Goal: Task Accomplishment & Management: Use online tool/utility

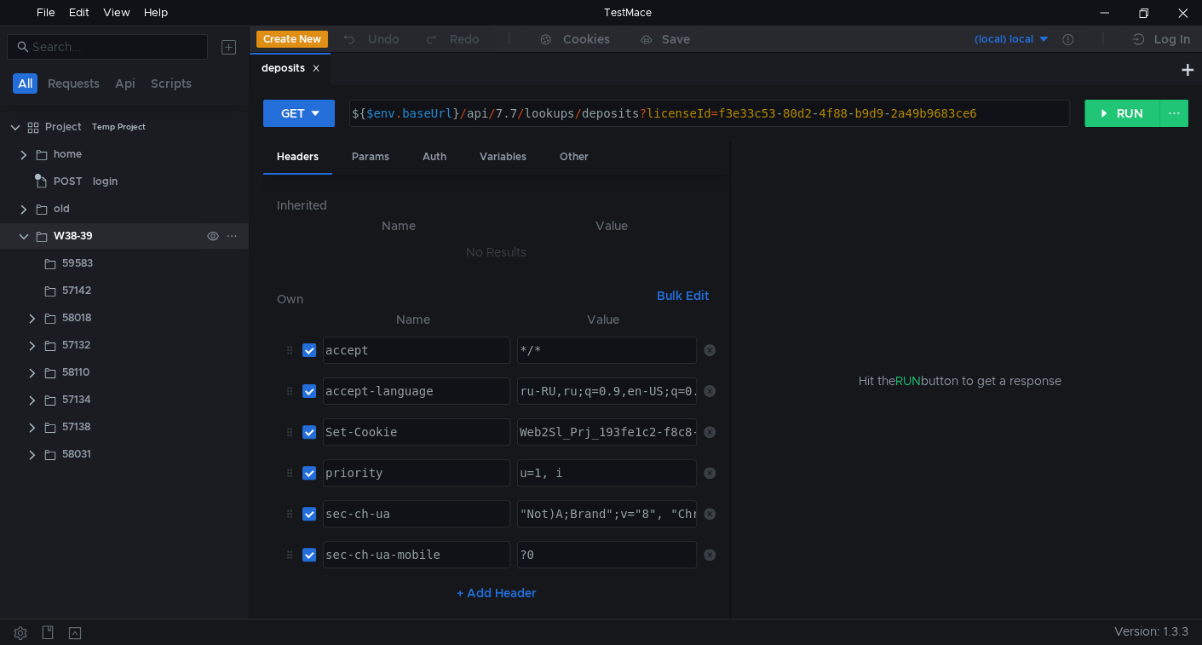
click at [230, 239] on icon at bounding box center [232, 236] width 12 height 12
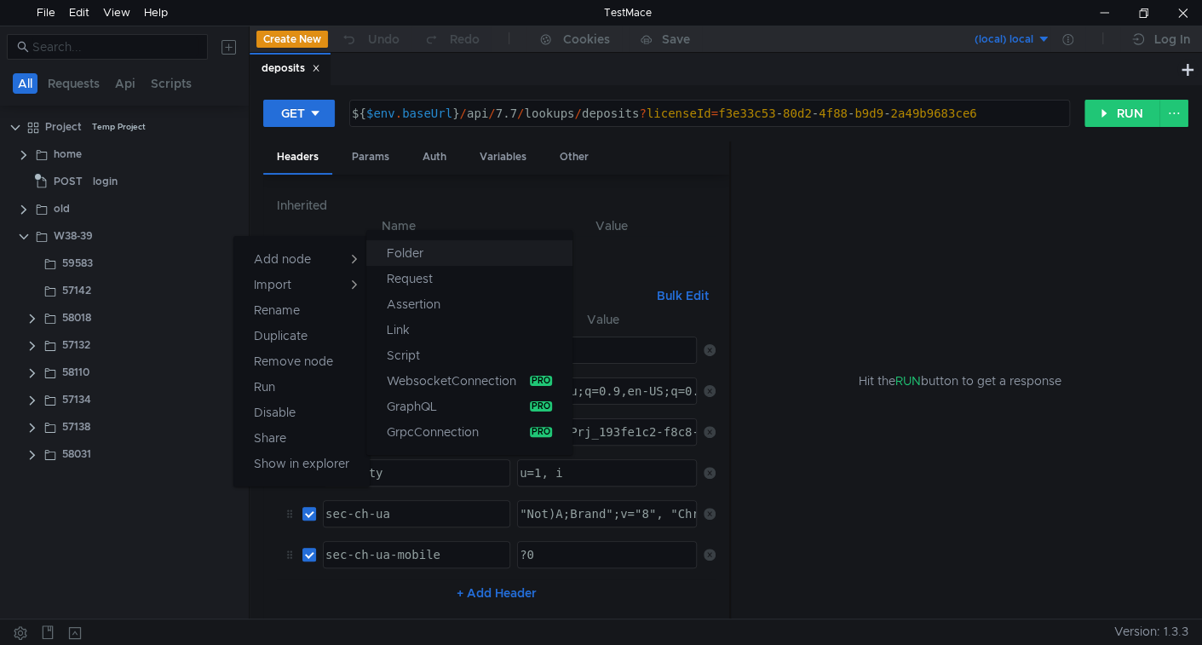
click at [424, 261] on button "Folder" at bounding box center [469, 253] width 206 height 26
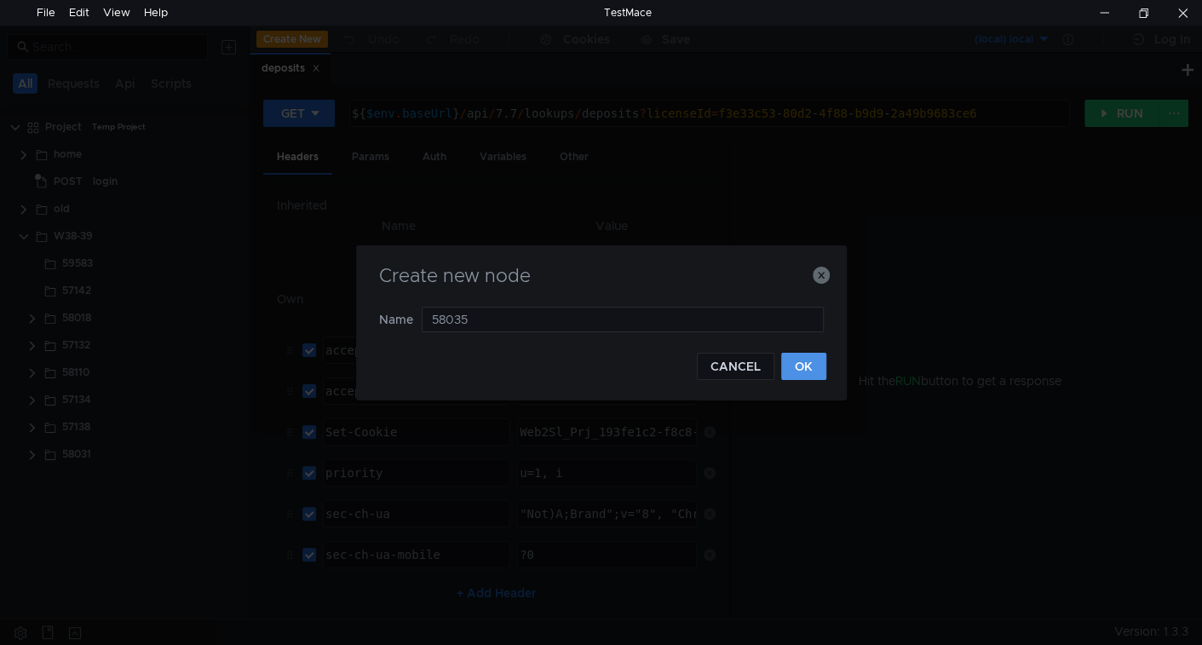
type input "58035"
click at [787, 354] on button "OK" at bounding box center [803, 366] width 45 height 27
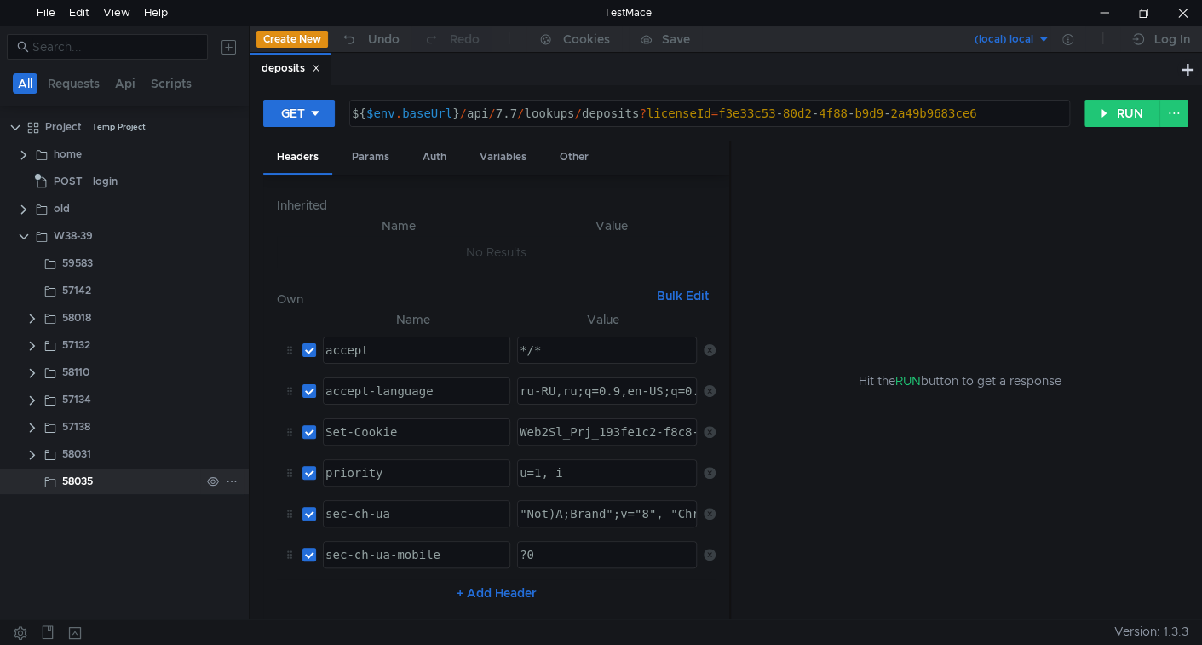
click at [227, 479] on icon at bounding box center [232, 481] width 12 height 12
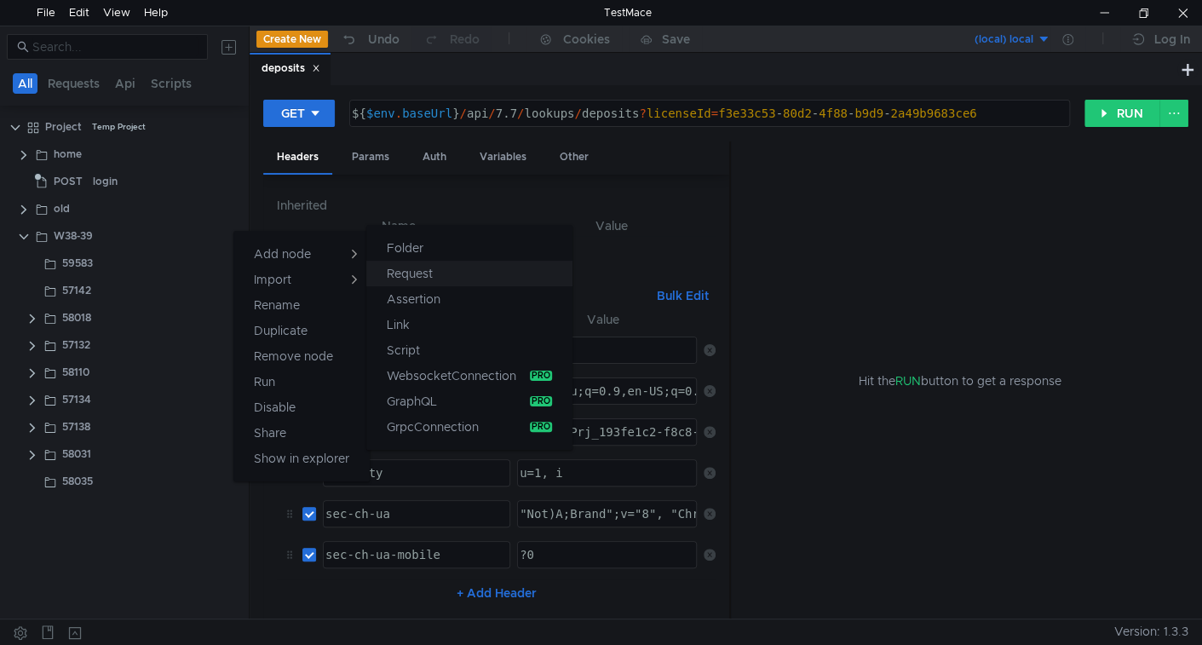
click at [408, 270] on app-tour-anchor "Request" at bounding box center [410, 273] width 46 height 20
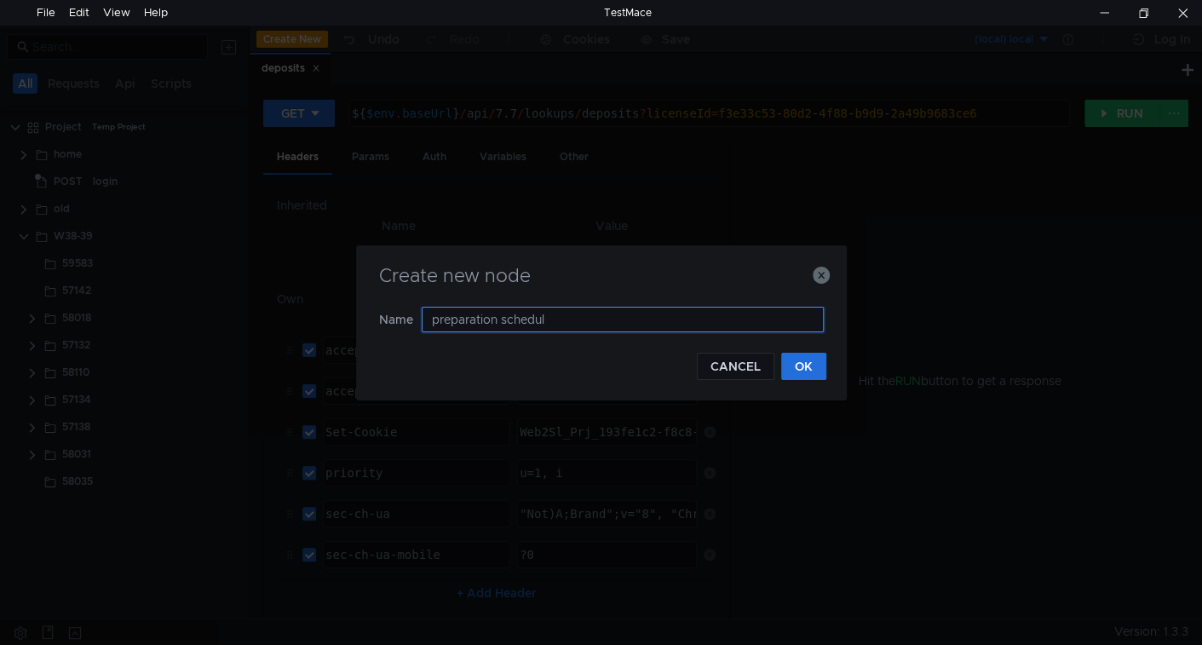
type input "preparation schedule"
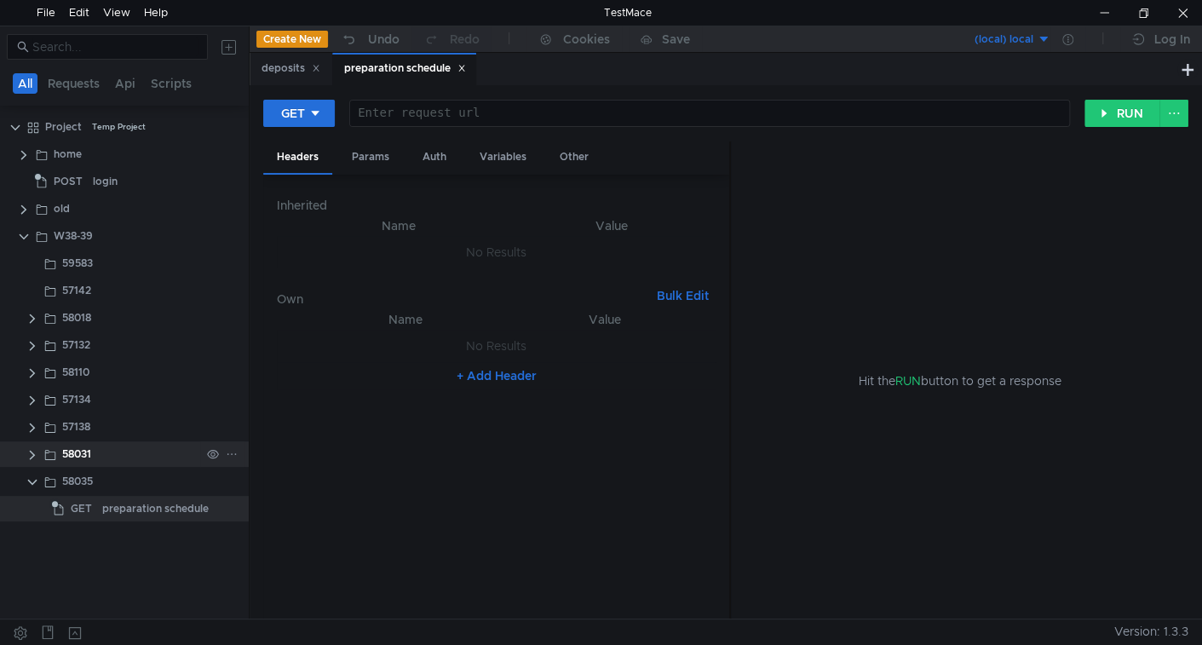
click at [33, 459] on clr-icon at bounding box center [33, 455] width 14 height 14
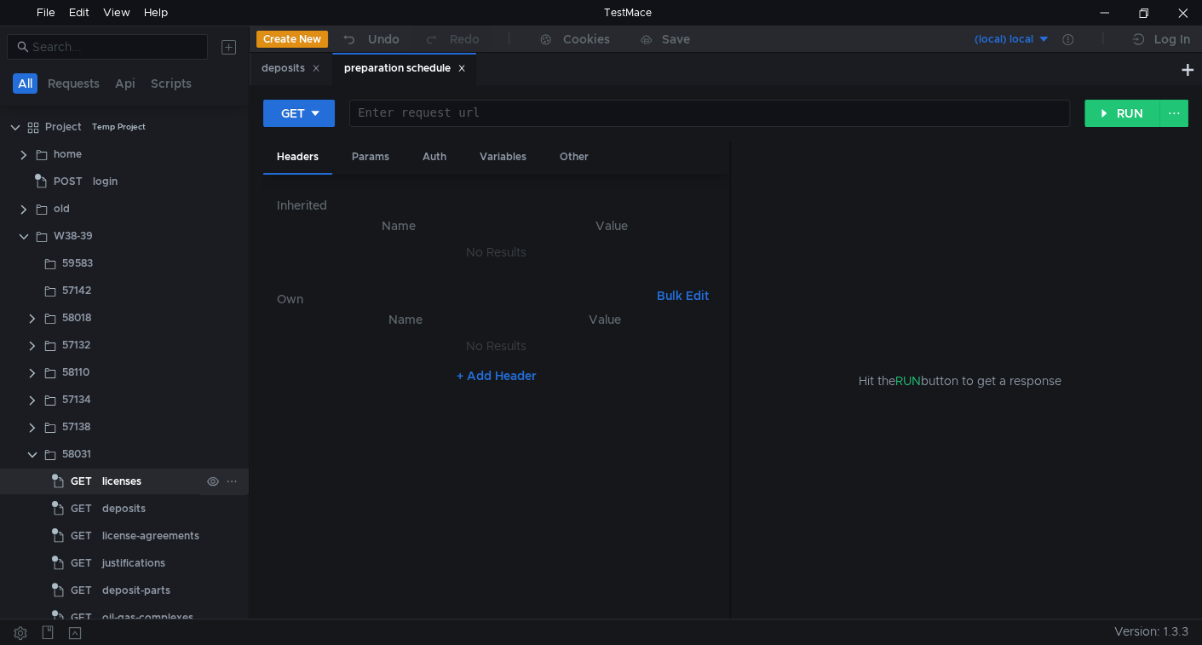
click at [102, 481] on div "licenses" at bounding box center [121, 482] width 39 height 26
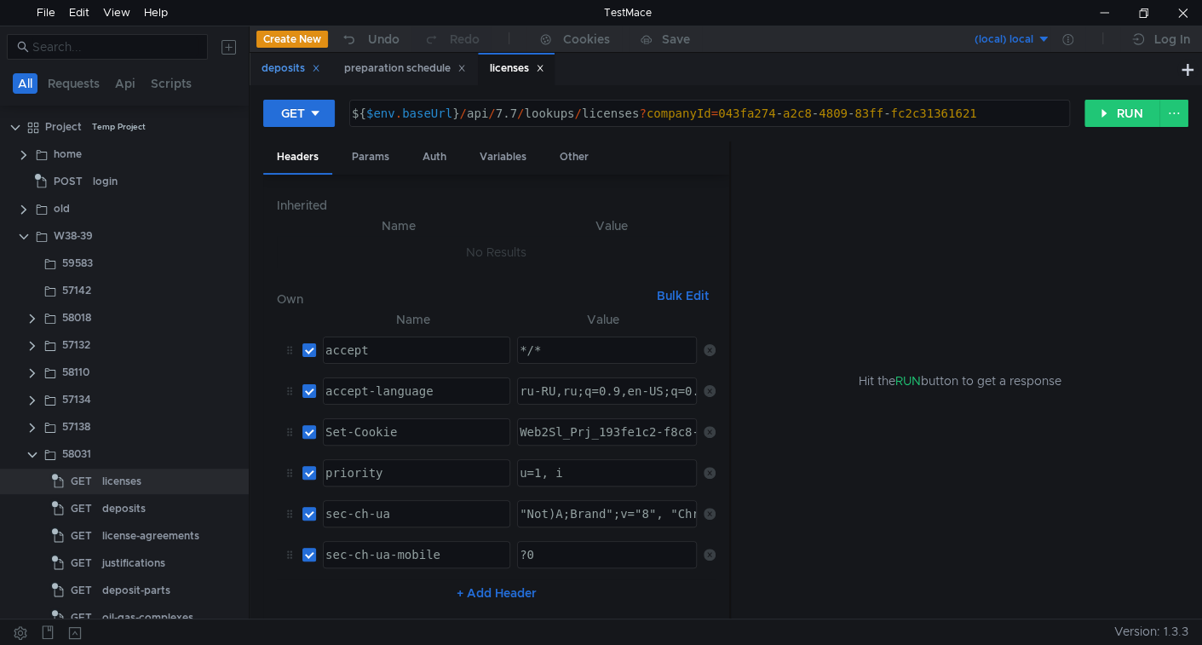
click at [320, 69] on icon at bounding box center [316, 68] width 9 height 9
type textarea "${$env.baseUrl}/api/7.7/lookups/licenses?companyId=043fa274-a2c8-4809-83ff-fc2c…"
click at [454, 115] on div "${ $env . baseUrl } / api / 7.7 / lookups / licenses ? companyId = 043fa274 - a…" at bounding box center [707, 127] width 719 height 41
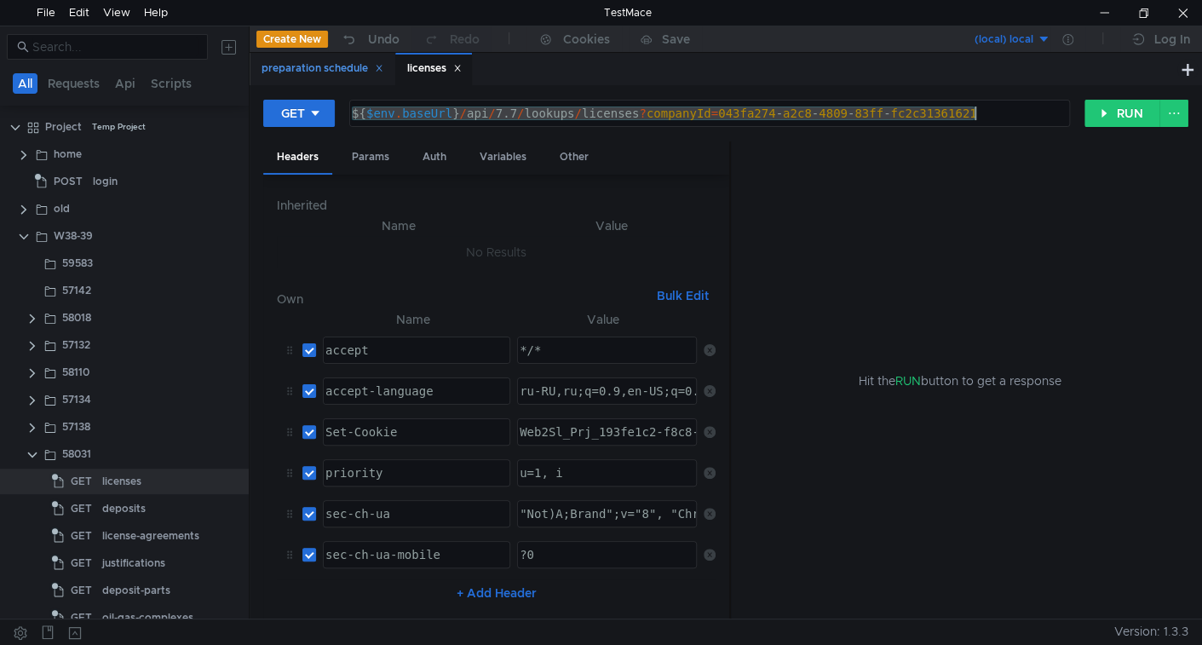
click at [296, 66] on div "preparation schedule" at bounding box center [323, 69] width 122 height 18
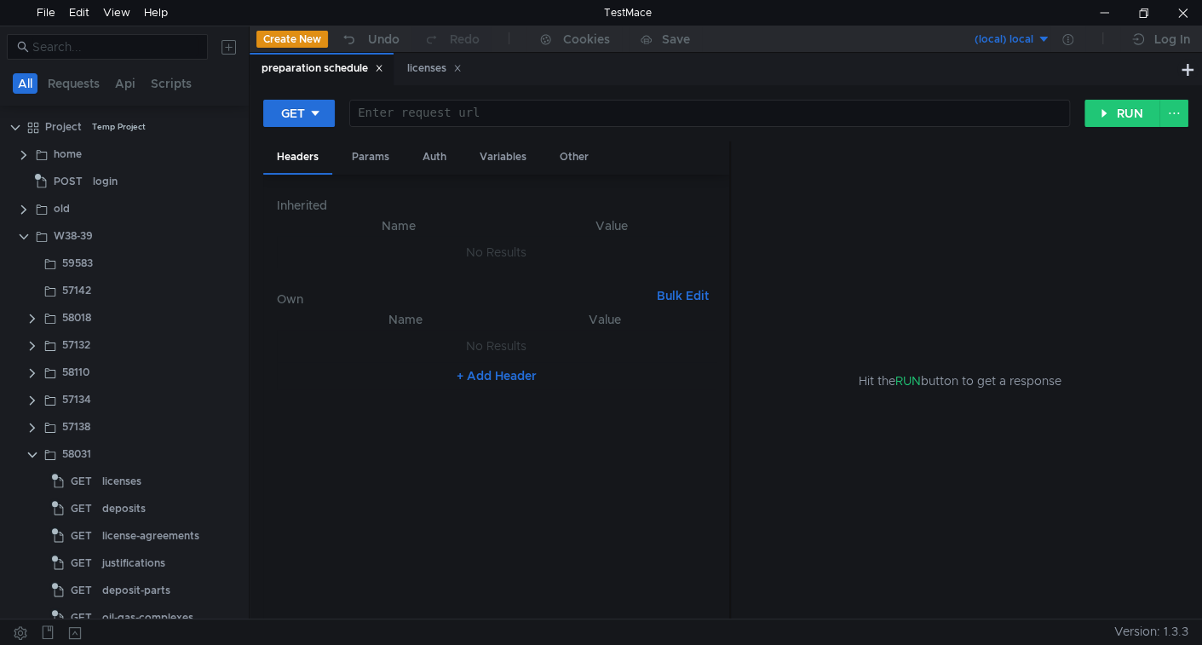
scroll to position [320, 0]
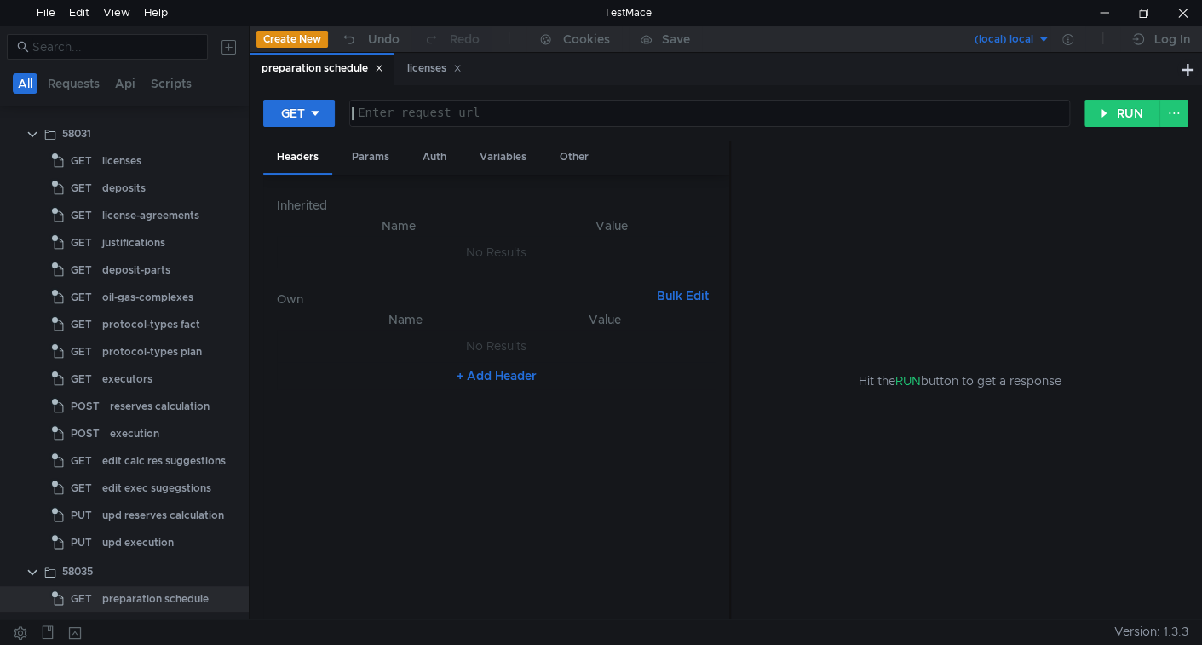
click at [428, 116] on div at bounding box center [707, 127] width 719 height 41
paste textarea "${$env.baseUrl}/api/7.7/lookups/licenses?companyId=043fa274-a2c8-4809-83ff-fc2c…"
type textarea "${$env.baseUrl}/api/7.7/lookups/licenses?companyId=043fa274-a2c8-4809-83ff-fc2c…"
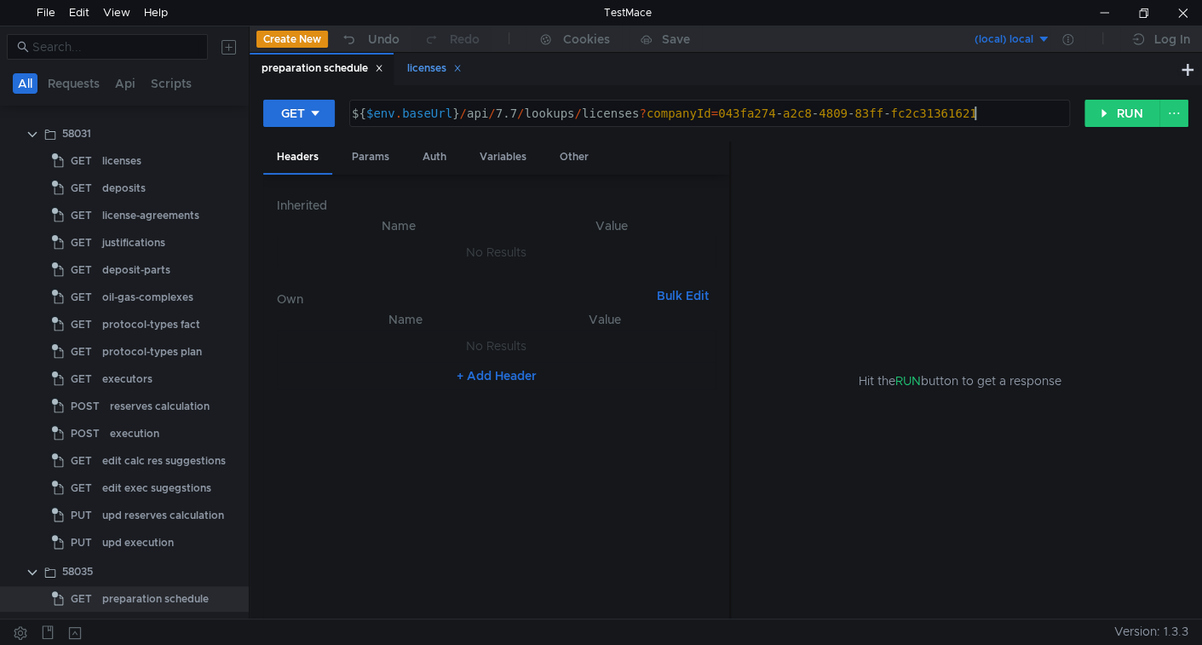
click at [432, 65] on div "licenses" at bounding box center [434, 69] width 55 height 18
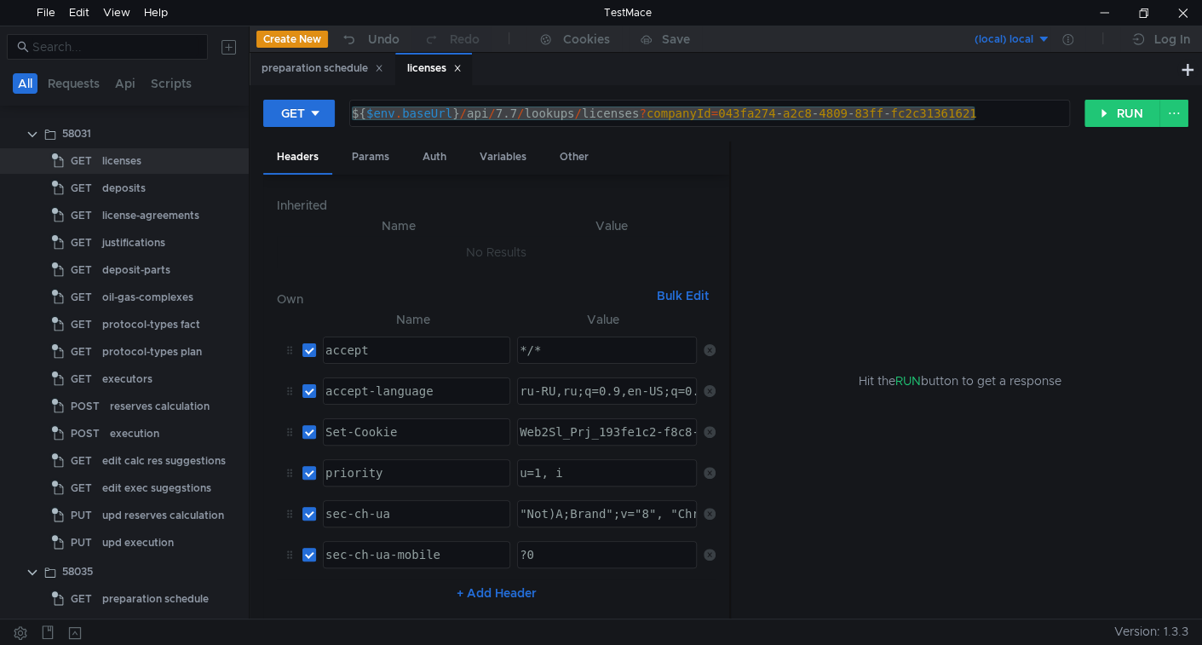
click at [694, 287] on button "Bulk Edit" at bounding box center [683, 295] width 66 height 20
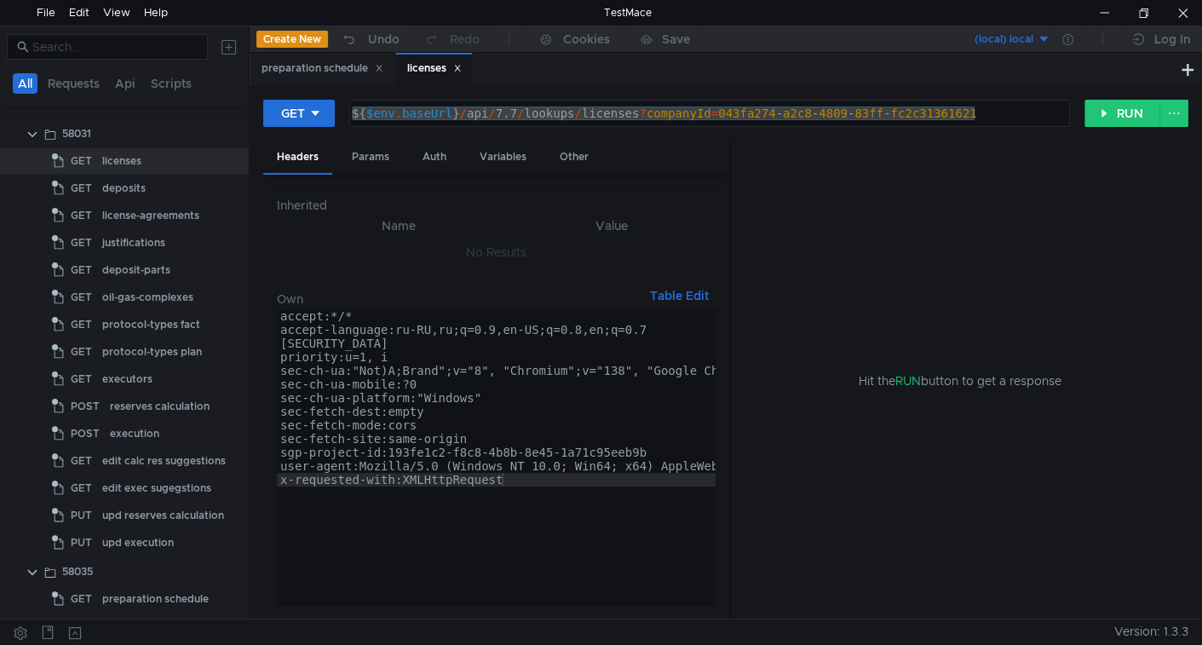
click at [476, 342] on div "accept:*/* accept-language:ru-RU,ru;q=0.9,en-US;q=0.8,en;q=0.7 Set-Cookie:Web2S…" at bounding box center [717, 472] width 880 height 327
type textarea "user-agent:Mozilla/5.0 (Windows NT 10.0; Win64; x64) AppleWebKit/537.36 (KHTML,…"
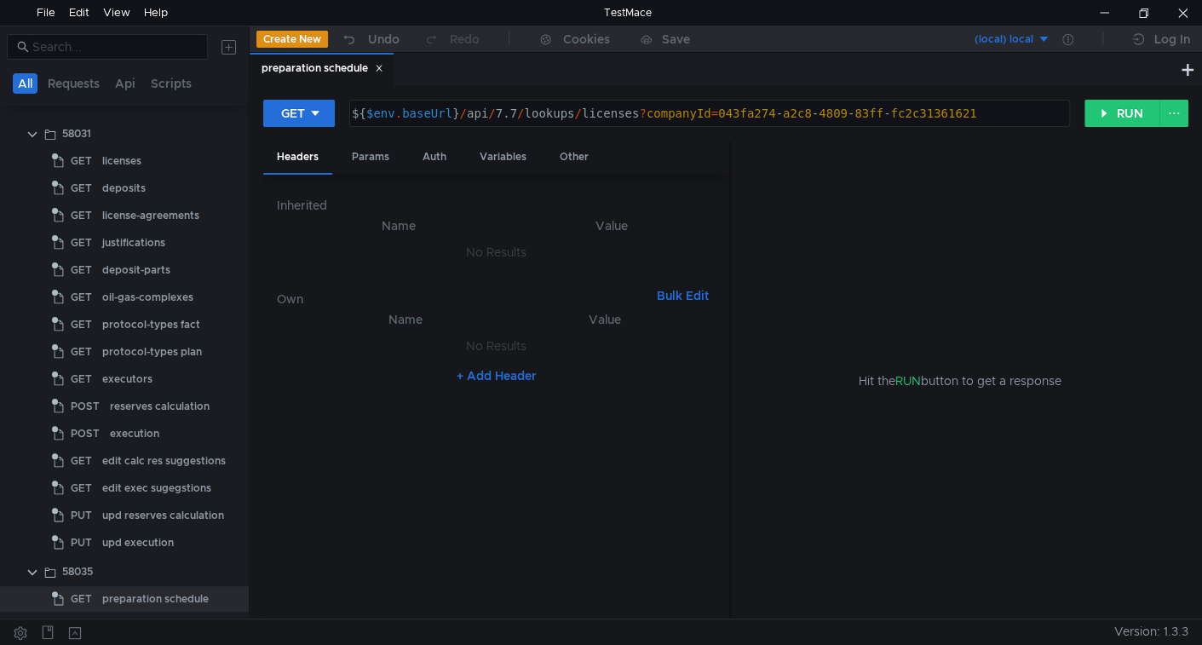
click at [693, 288] on button "Bulk Edit" at bounding box center [683, 295] width 66 height 20
click at [561, 340] on div at bounding box center [496, 472] width 439 height 327
paste textarea "x-requested-with:XMLHttpRequest"
type textarea "x-requested-with:XMLHttpRequest"
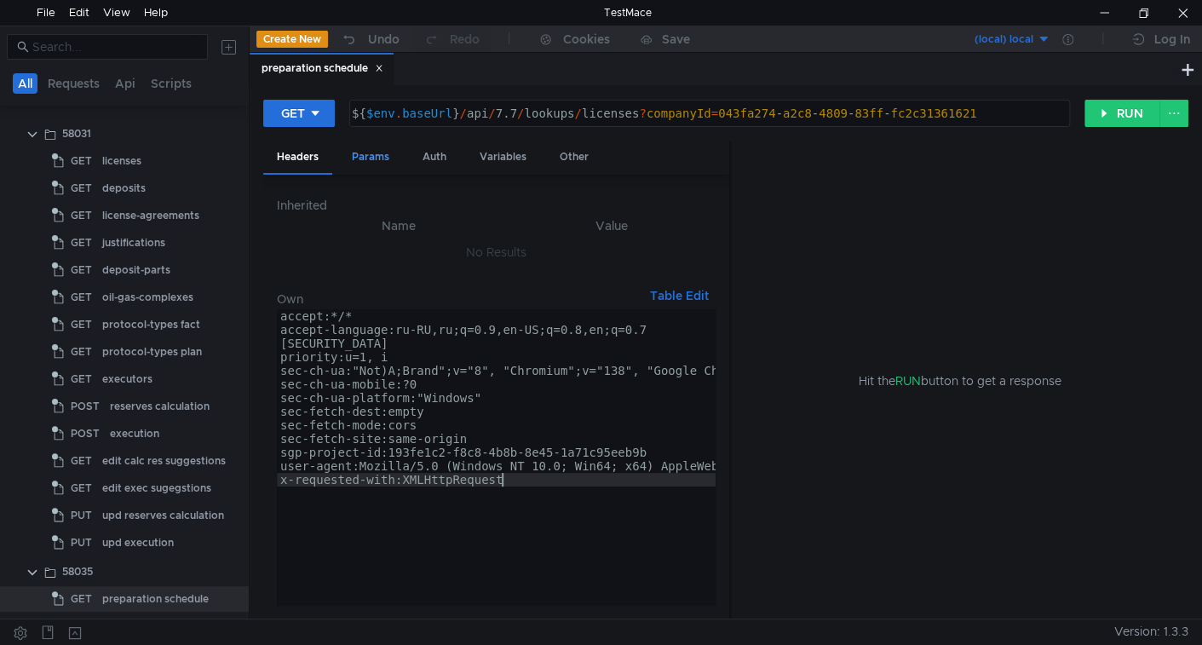
click at [366, 159] on div "Params" at bounding box center [370, 157] width 65 height 32
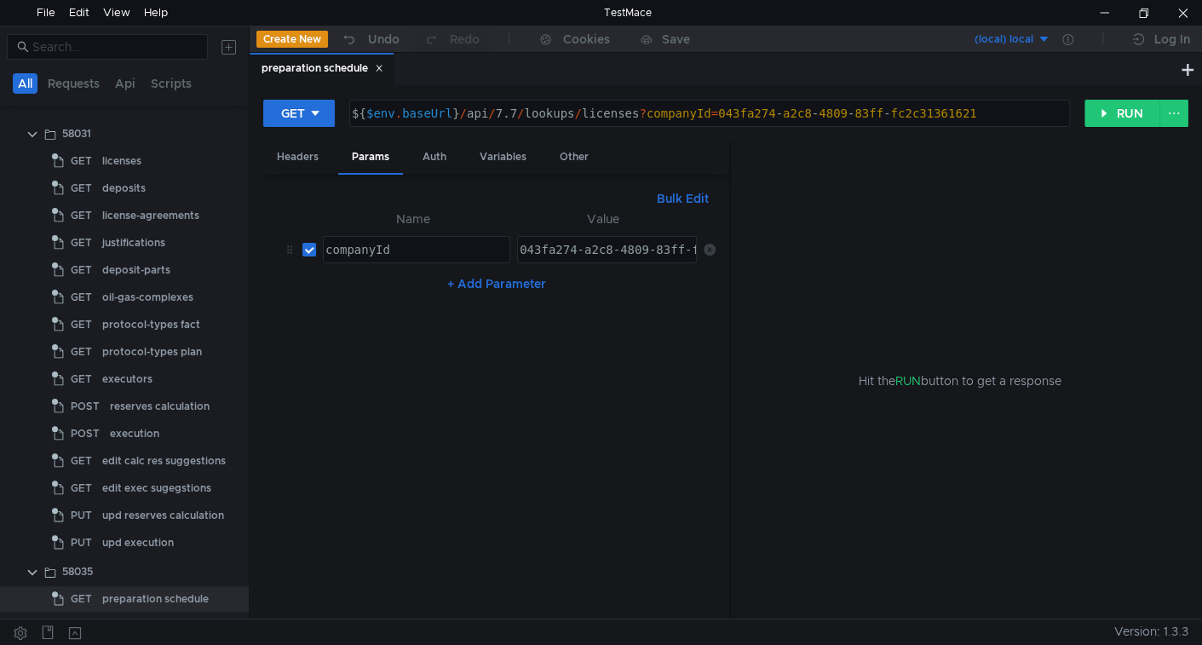
click at [472, 115] on div "${ $env . baseUrl } / api / 7.7 / lookups / licenses ? companyId = 043fa274 - a…" at bounding box center [707, 127] width 719 height 41
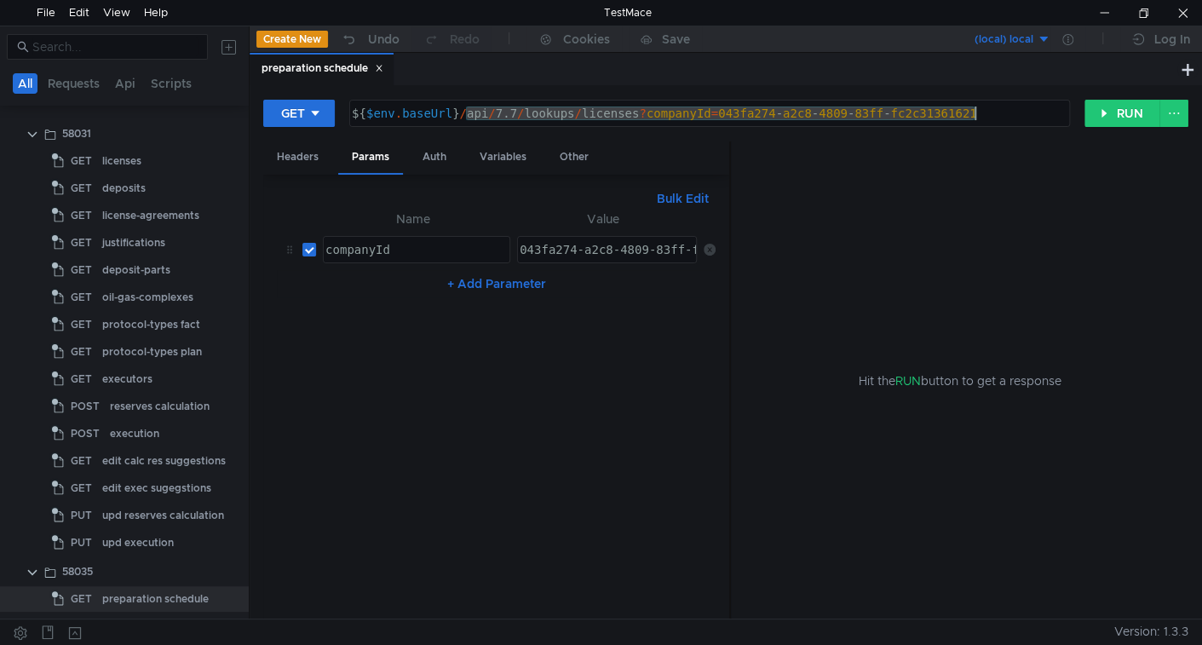
paste textarea "preparaion-schedule"
type textarea "${$env.baseUrl}/api/7.7/preparaion-schedule"
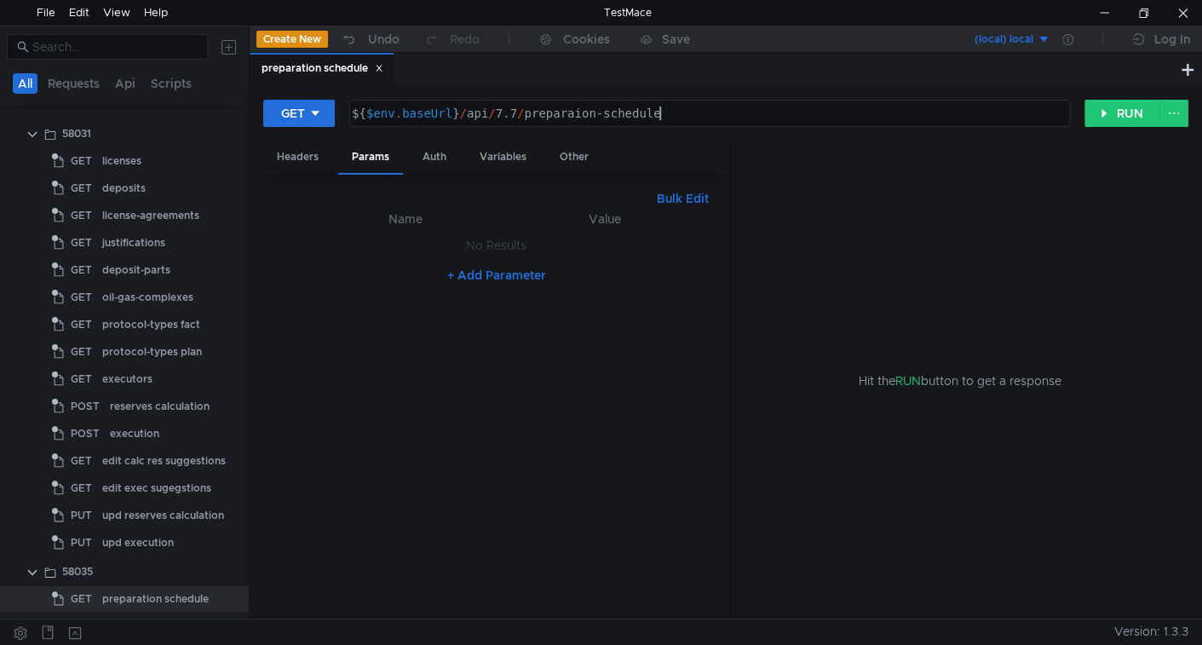
click at [670, 204] on button "Bulk Edit" at bounding box center [683, 198] width 66 height 20
click at [406, 386] on div at bounding box center [496, 420] width 439 height 423
paste textarea "reportFormId"
click at [461, 350] on div "reportFormId:" at bounding box center [496, 420] width 439 height 423
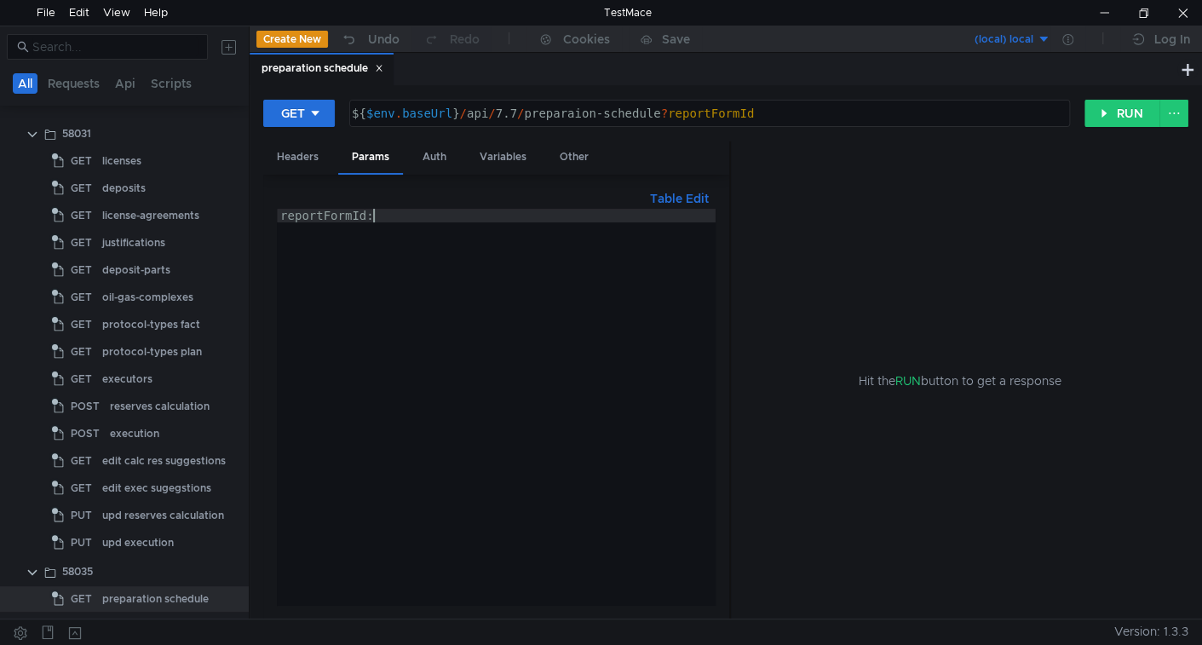
paste textarea "664185b7-e1d1-4d3d-846d-74dd4b5a317c"
type textarea "reportFormId:664185b7-e1d1-4d3d-846d-74dd4b5a317c"
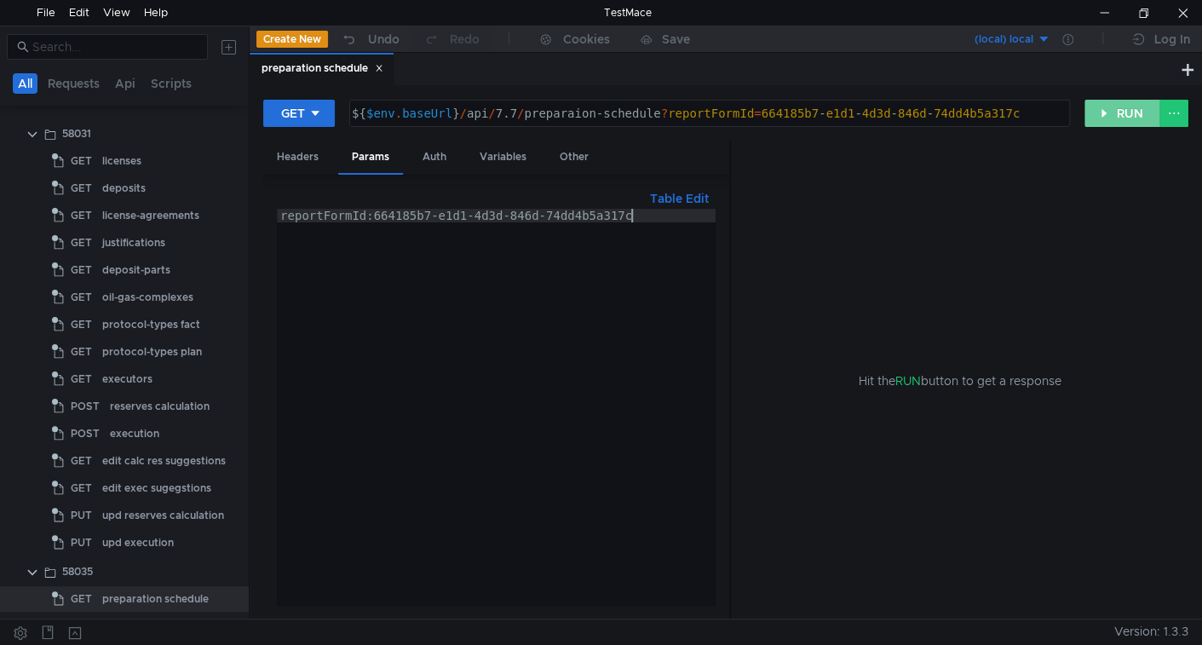
click at [1149, 114] on button "RUN" at bounding box center [1123, 113] width 76 height 27
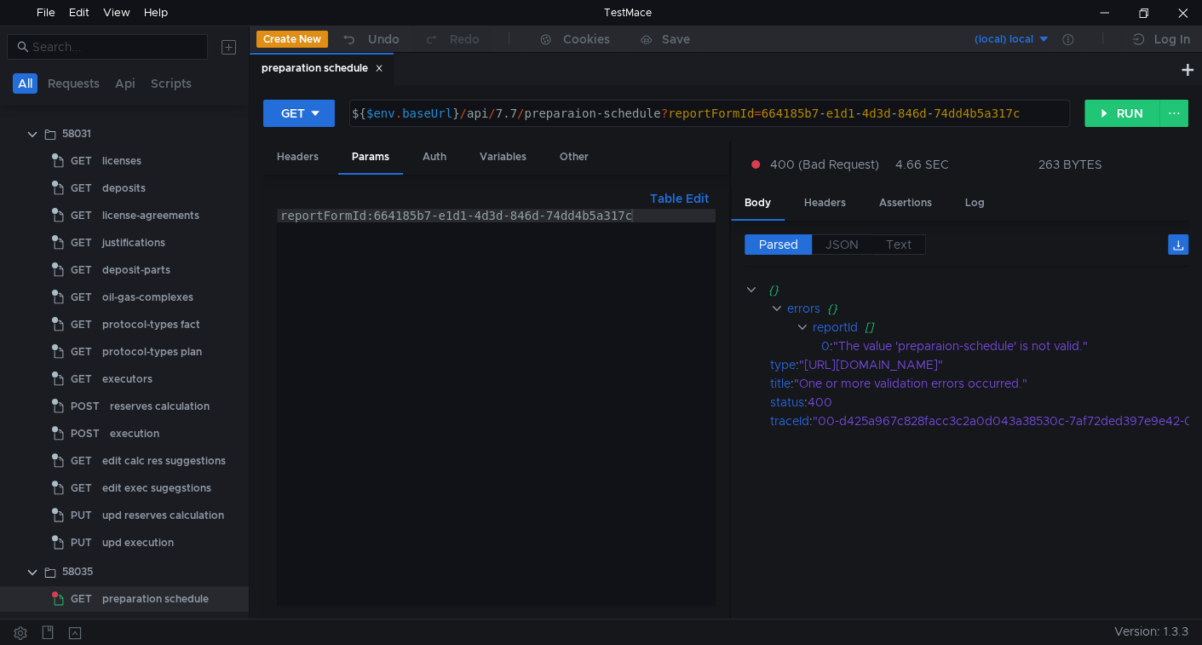
type textarea "${$env.baseUrl}/api/7.7/preparaion-schedule?reportFormId=664185b7-e1d1-4d3d-846…"
drag, startPoint x: 469, startPoint y: 119, endPoint x: 663, endPoint y: 119, distance: 193.4
click at [663, 119] on div "${ $env . baseUrl } / api / 7.7 / preparaion-schedule ? reportFormId = 664185b7…" at bounding box center [707, 127] width 719 height 41
click at [1085, 131] on div "GET ${$env.baseUrl}/api/7.7/preparaion-schedule?reportFormId=664185b7-e1d1-4d3d…" at bounding box center [725, 120] width 925 height 43
click at [1103, 115] on button "RUN" at bounding box center [1123, 113] width 76 height 27
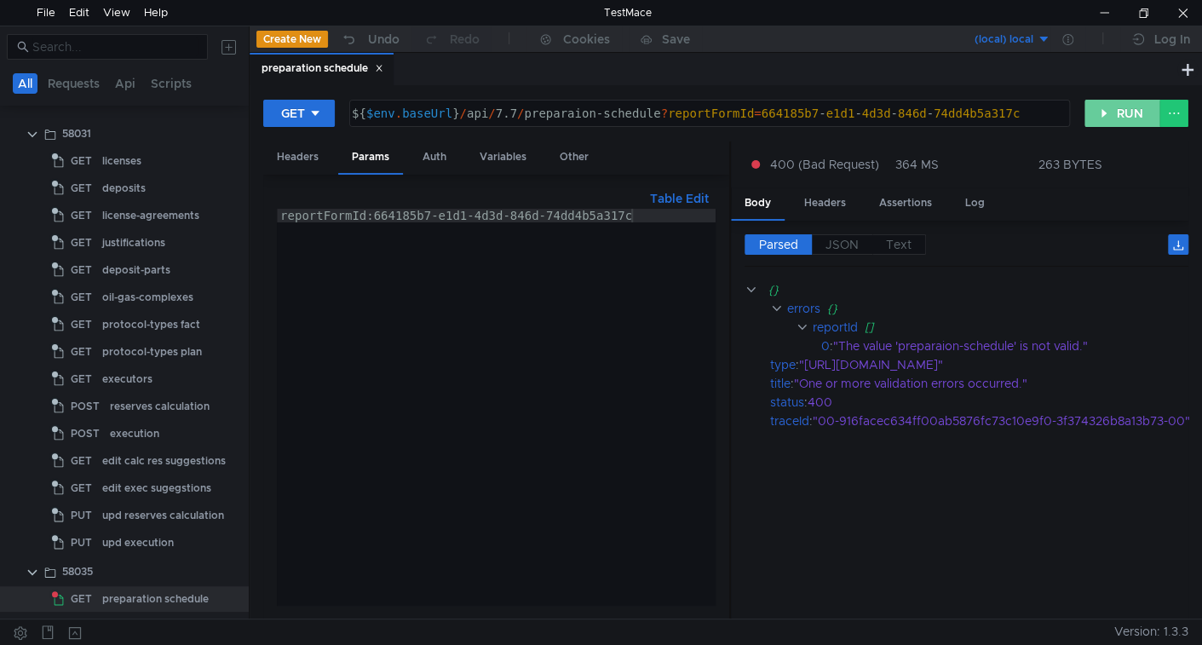
click at [1102, 111] on button "RUN" at bounding box center [1123, 113] width 76 height 27
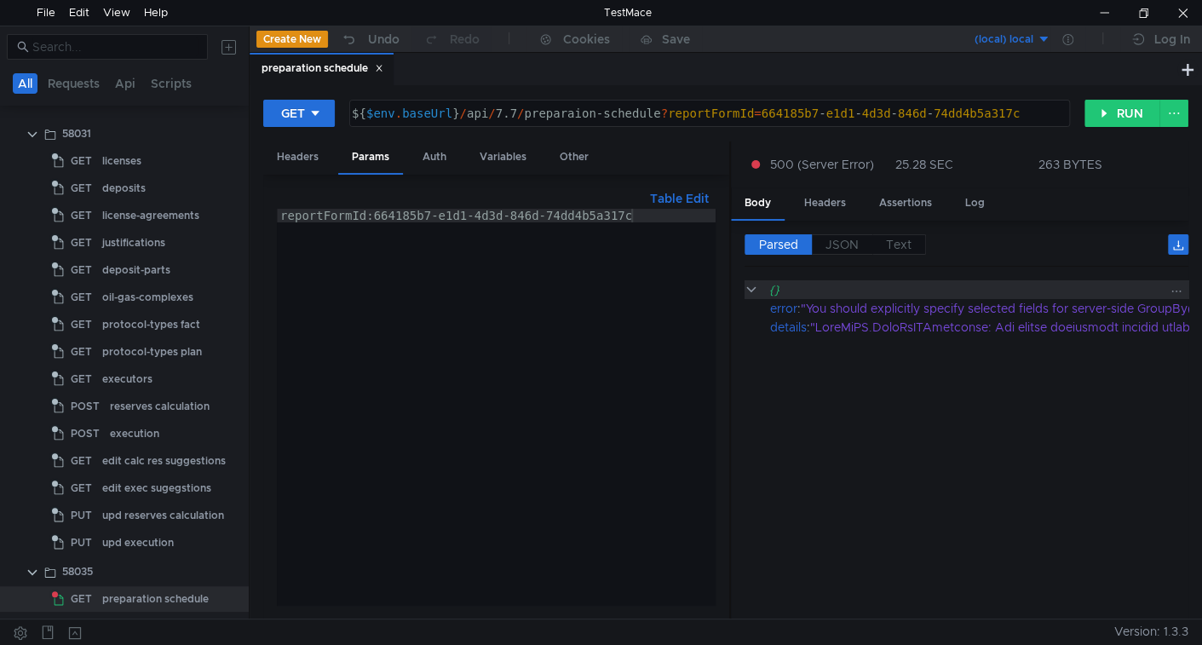
drag, startPoint x: 848, startPoint y: 236, endPoint x: 842, endPoint y: 289, distance: 53.2
click at [847, 238] on span "JSON" at bounding box center [842, 244] width 33 height 15
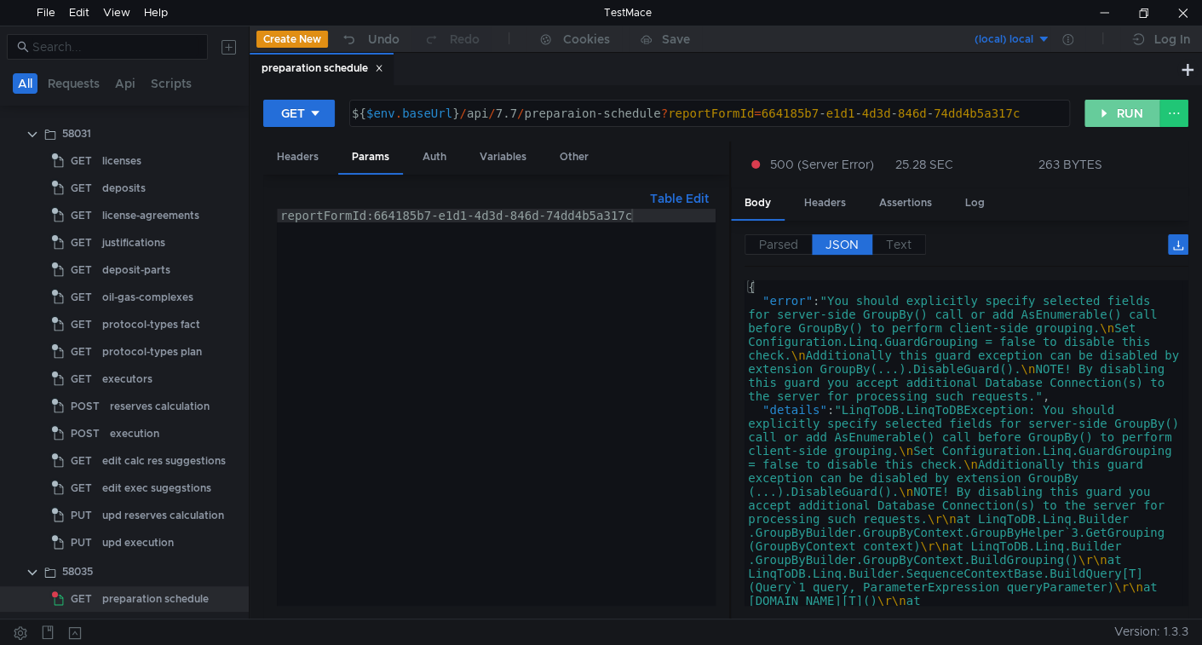
click at [1092, 105] on button "RUN" at bounding box center [1123, 113] width 76 height 27
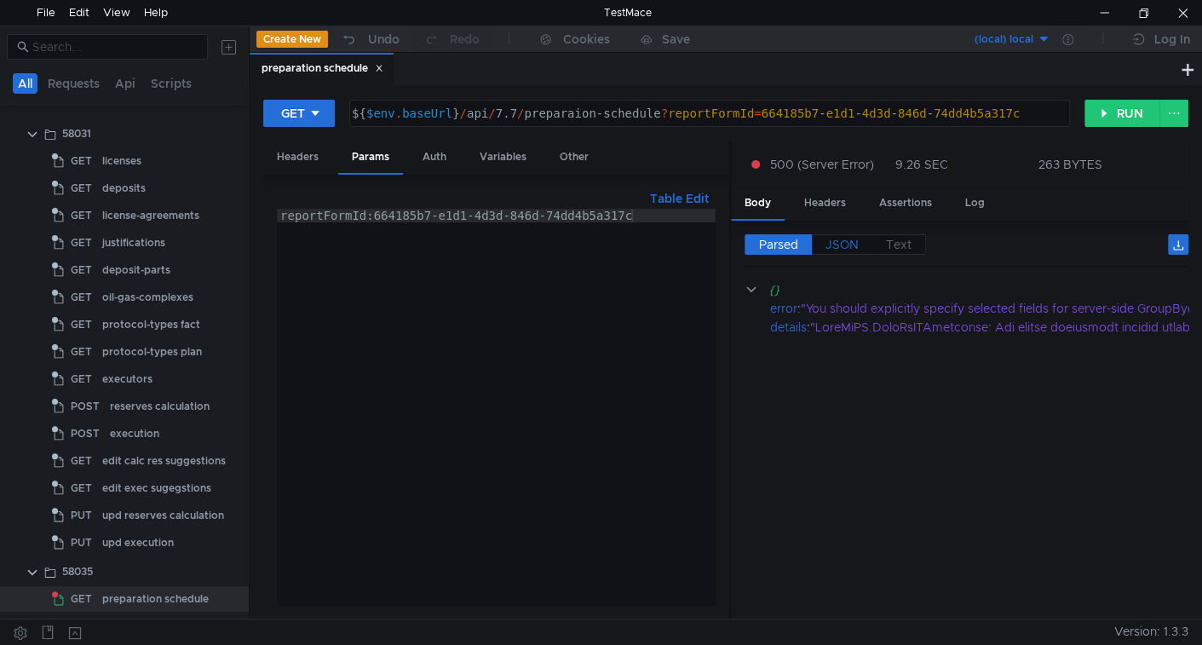
click at [835, 245] on span "JSON" at bounding box center [842, 244] width 33 height 15
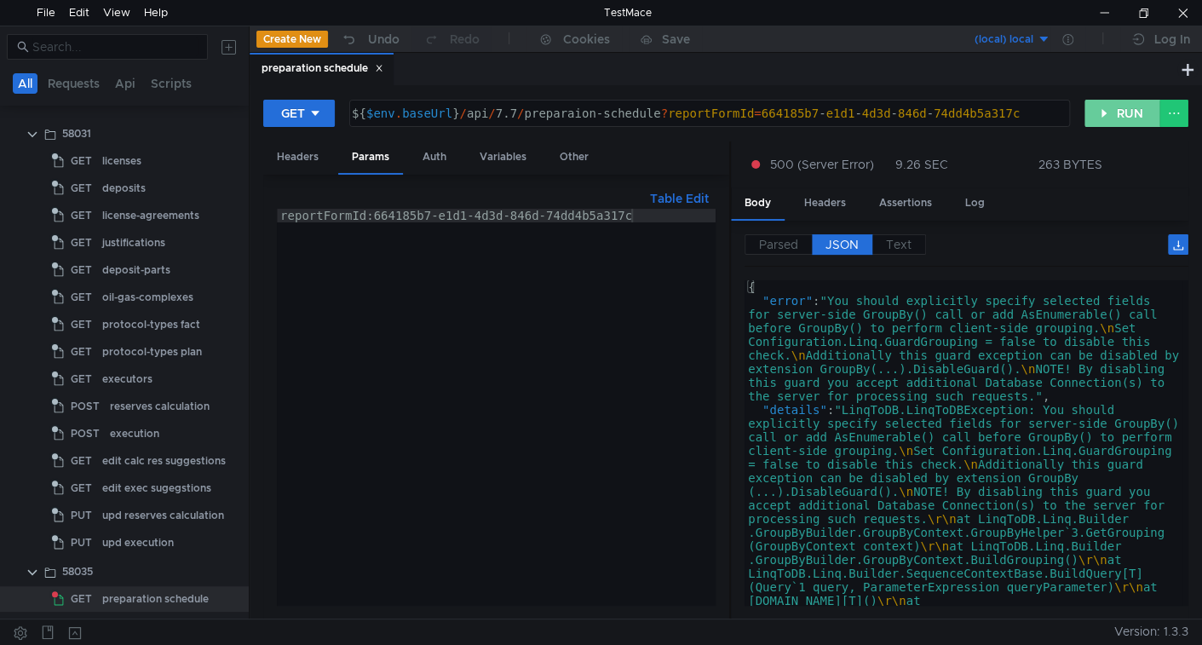
click at [1123, 124] on button "RUN" at bounding box center [1123, 113] width 76 height 27
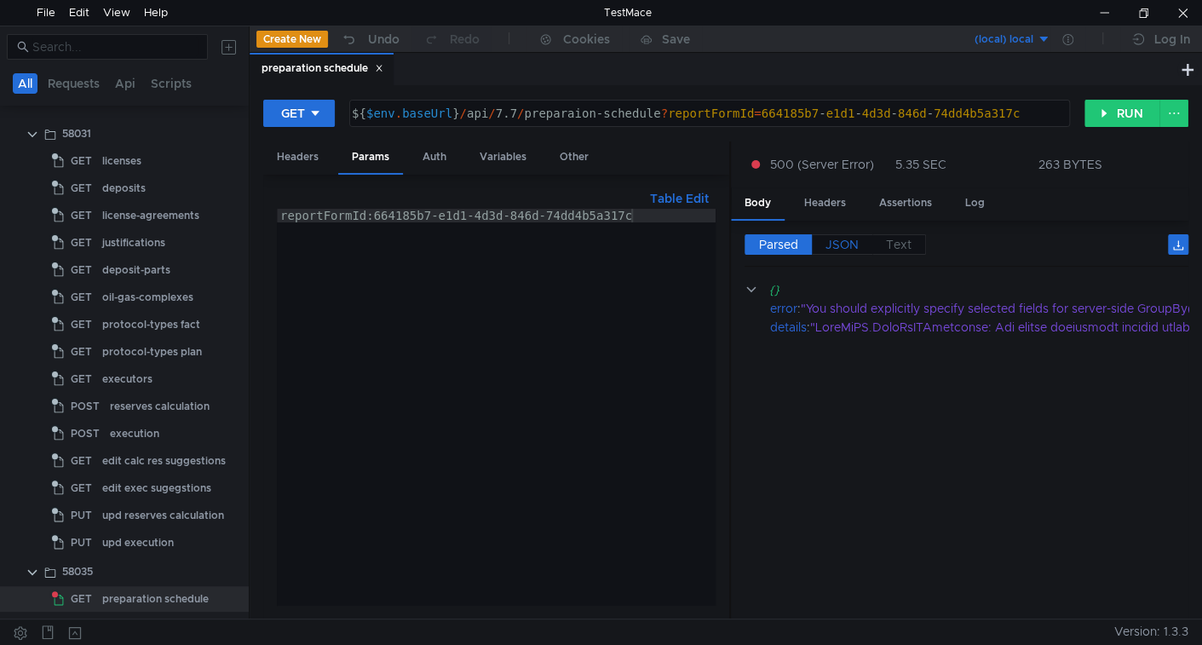
click at [836, 237] on span "JSON" at bounding box center [842, 244] width 33 height 15
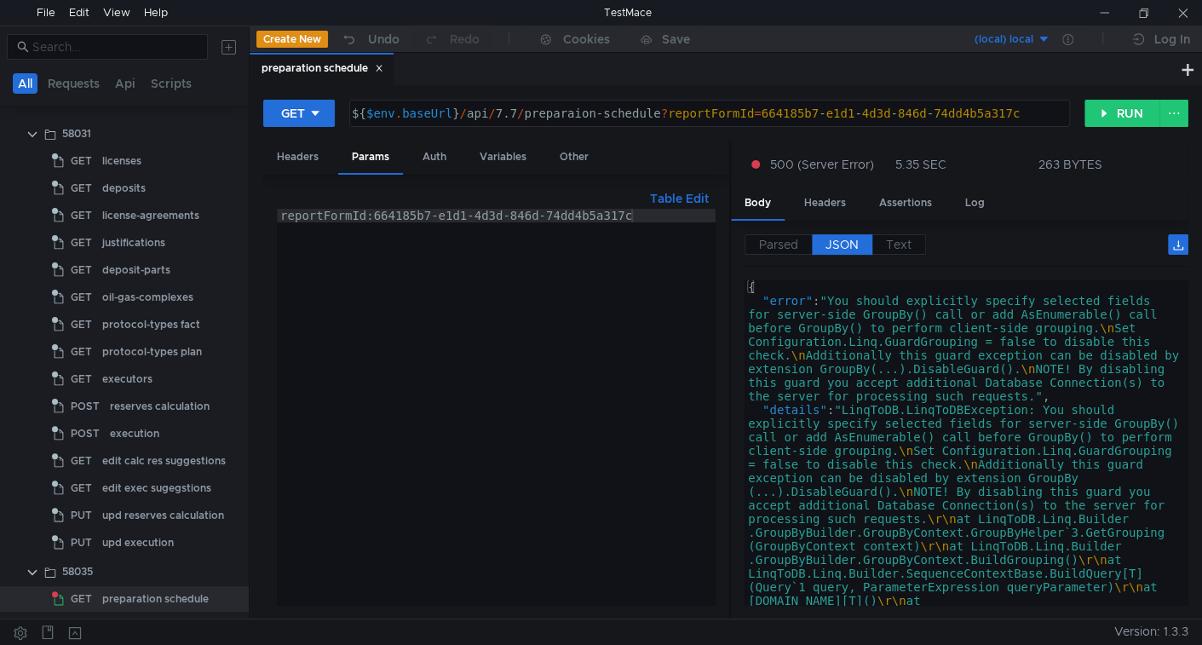
scroll to position [0, 5]
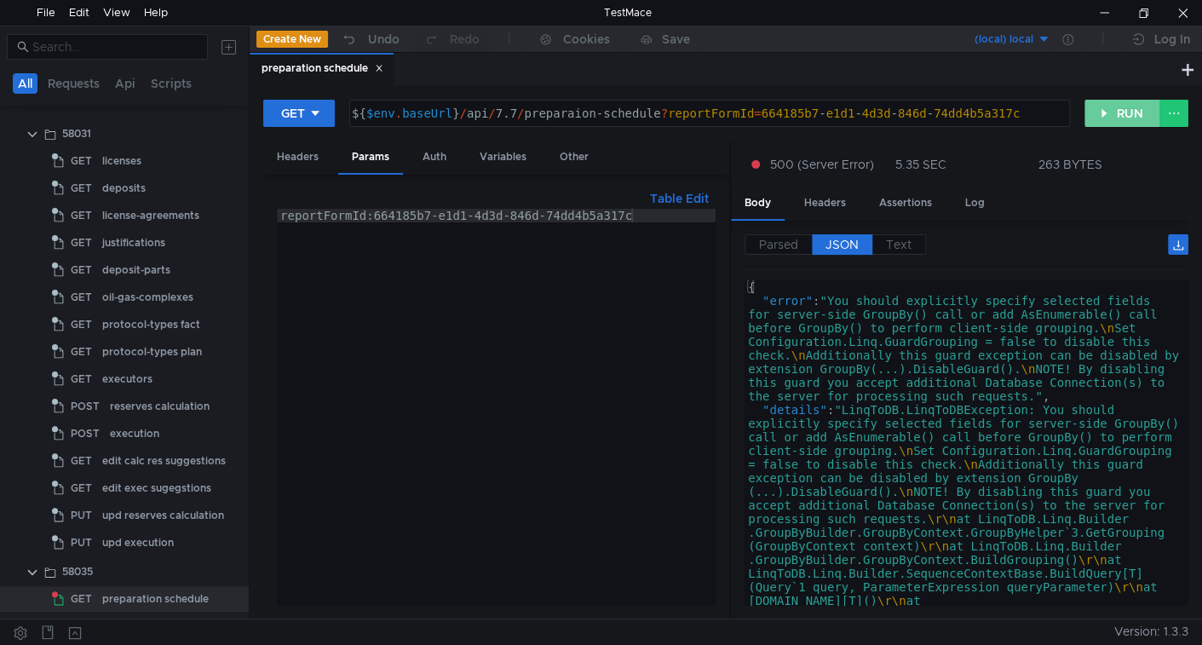
click at [1109, 108] on button "RUN" at bounding box center [1123, 113] width 76 height 27
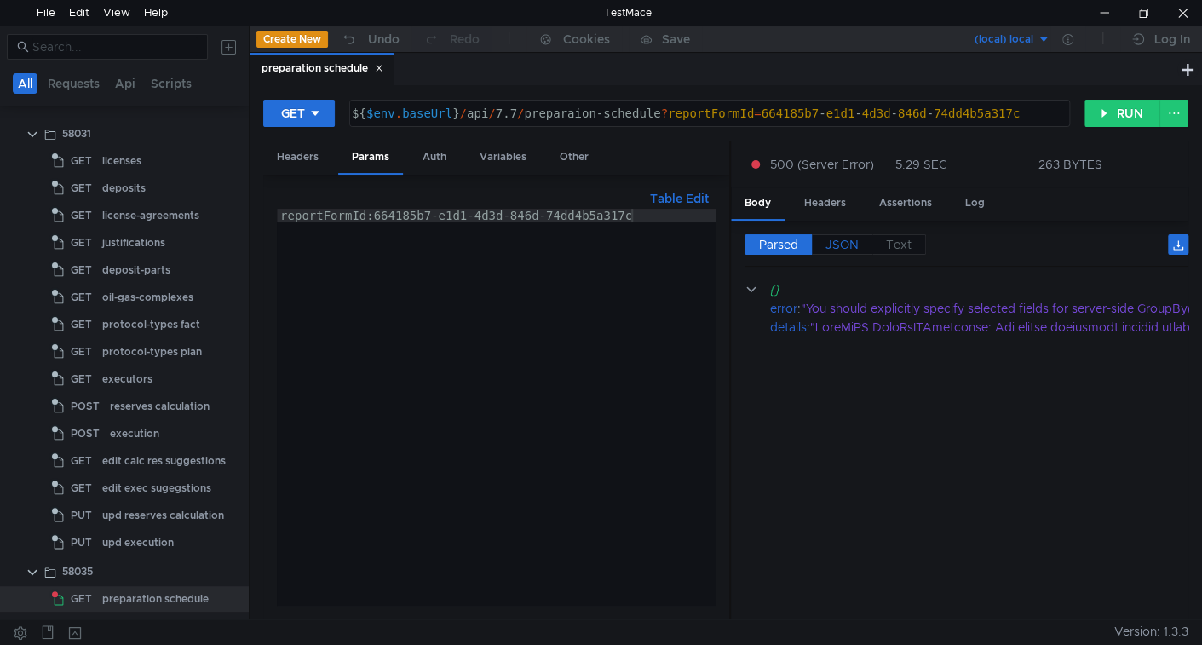
click at [834, 237] on span "JSON" at bounding box center [842, 244] width 33 height 15
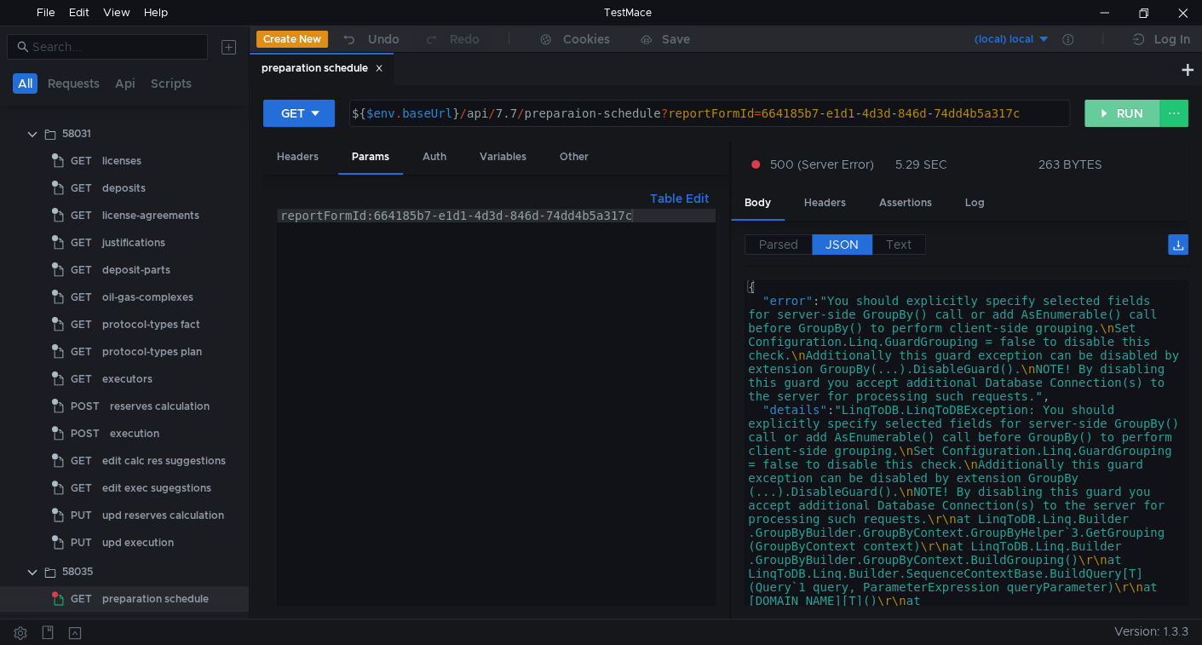
click at [1109, 114] on button "RUN" at bounding box center [1123, 113] width 76 height 27
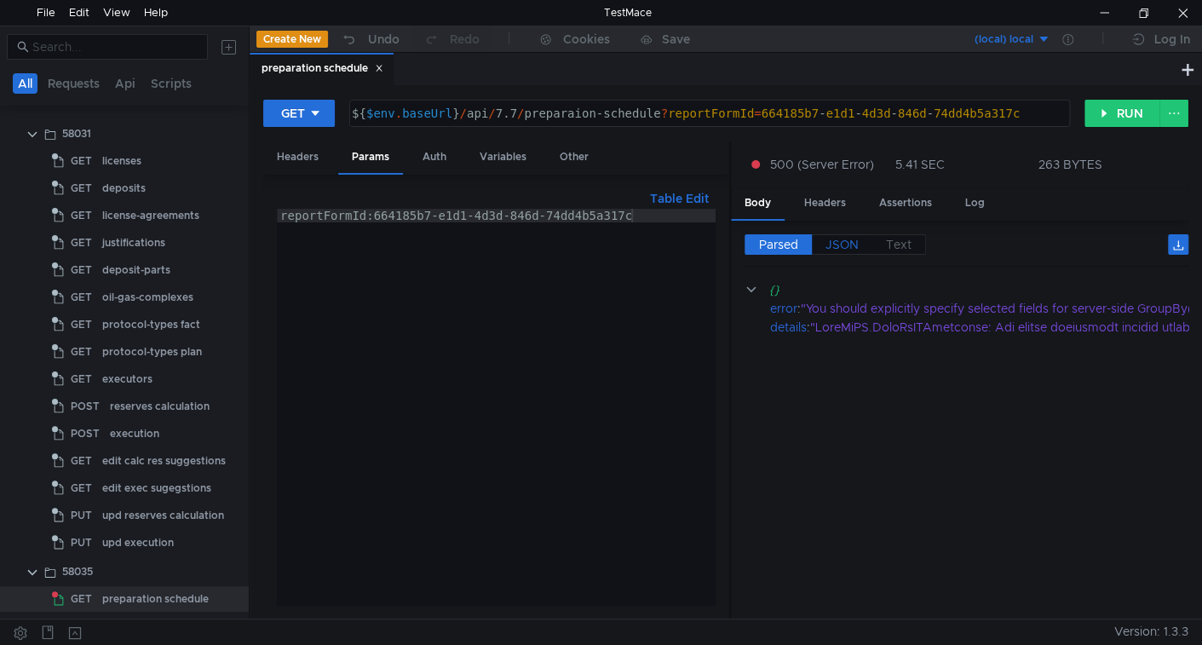
click at [853, 239] on span "JSON" at bounding box center [842, 244] width 33 height 15
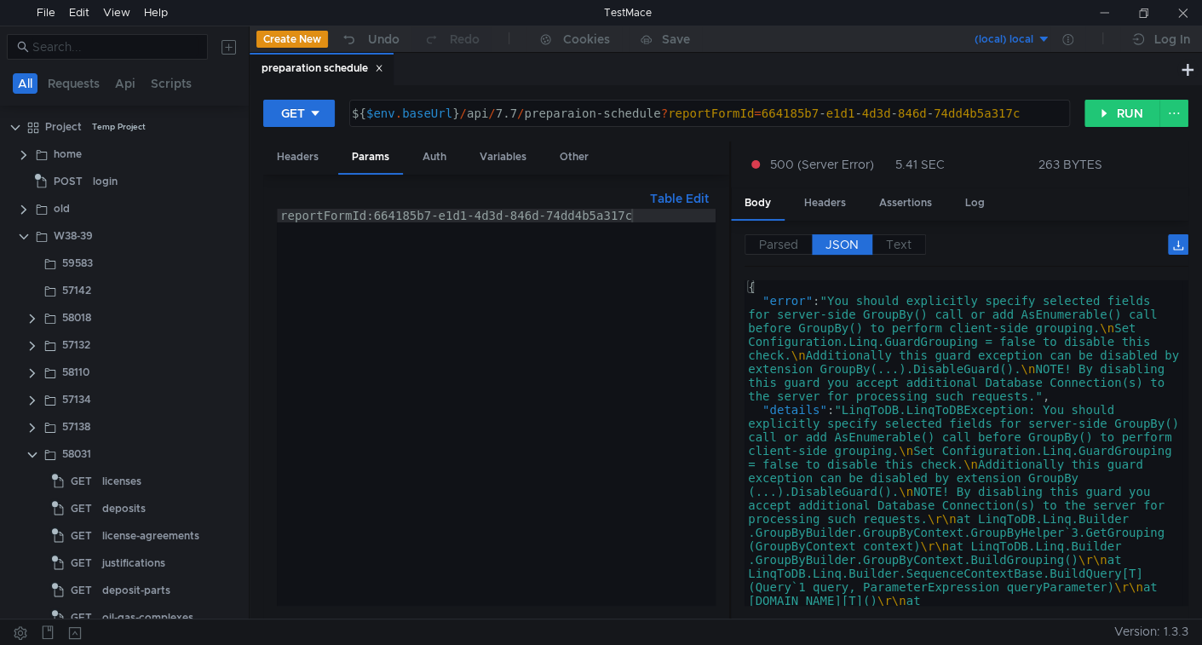
scroll to position [0, 5]
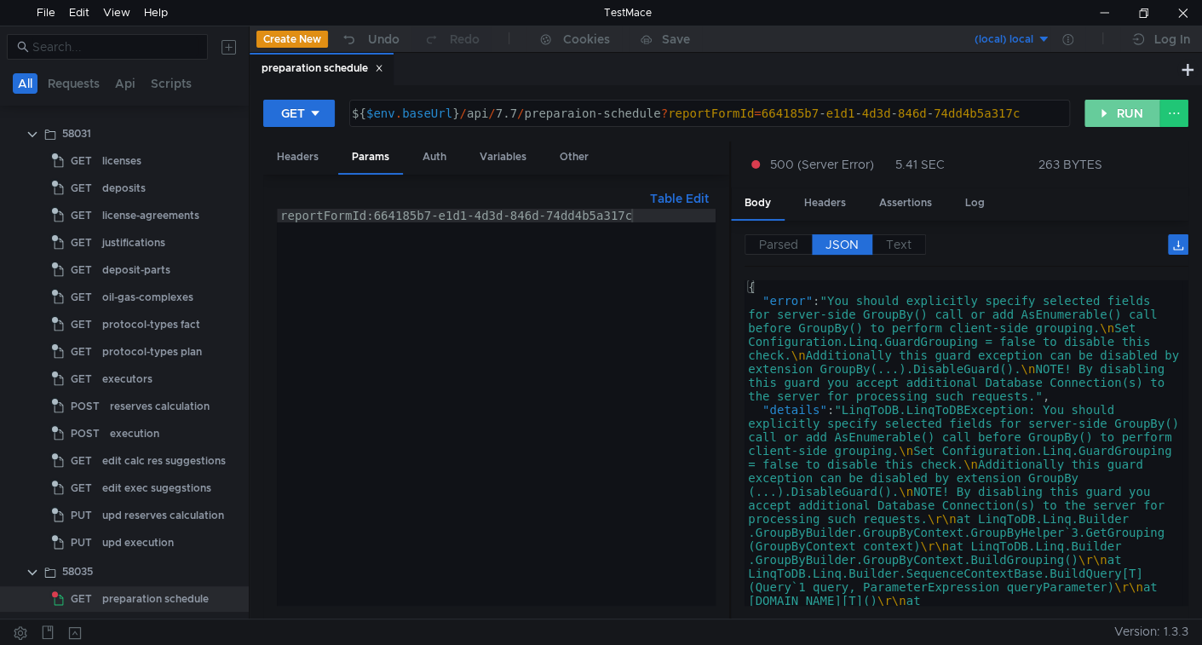
click at [1111, 123] on button "RUN" at bounding box center [1123, 113] width 76 height 27
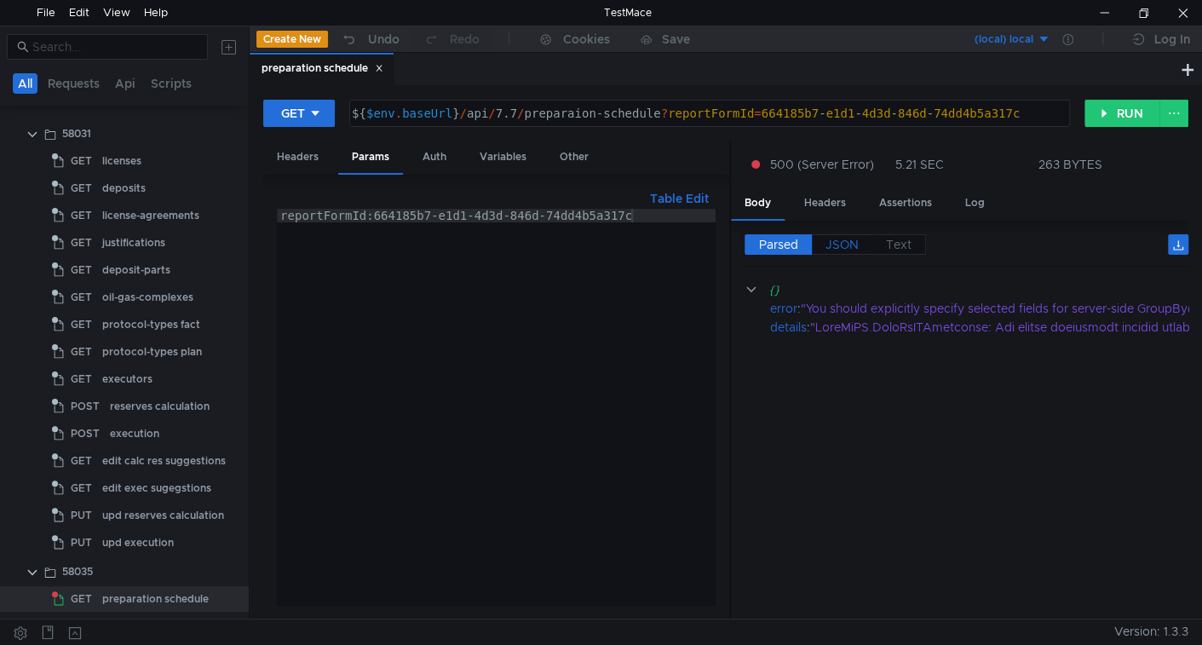
click at [846, 245] on span "JSON" at bounding box center [842, 244] width 33 height 15
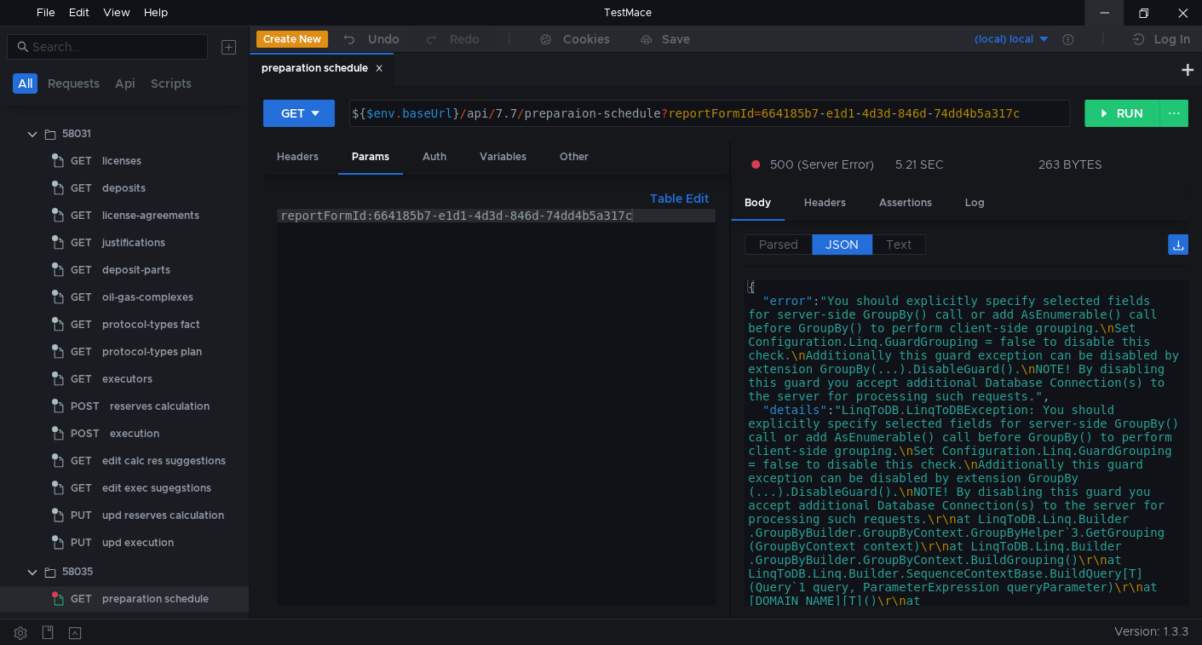
click at [1097, 5] on div at bounding box center [1104, 13] width 39 height 26
click at [1088, 110] on button "RUN" at bounding box center [1123, 113] width 76 height 27
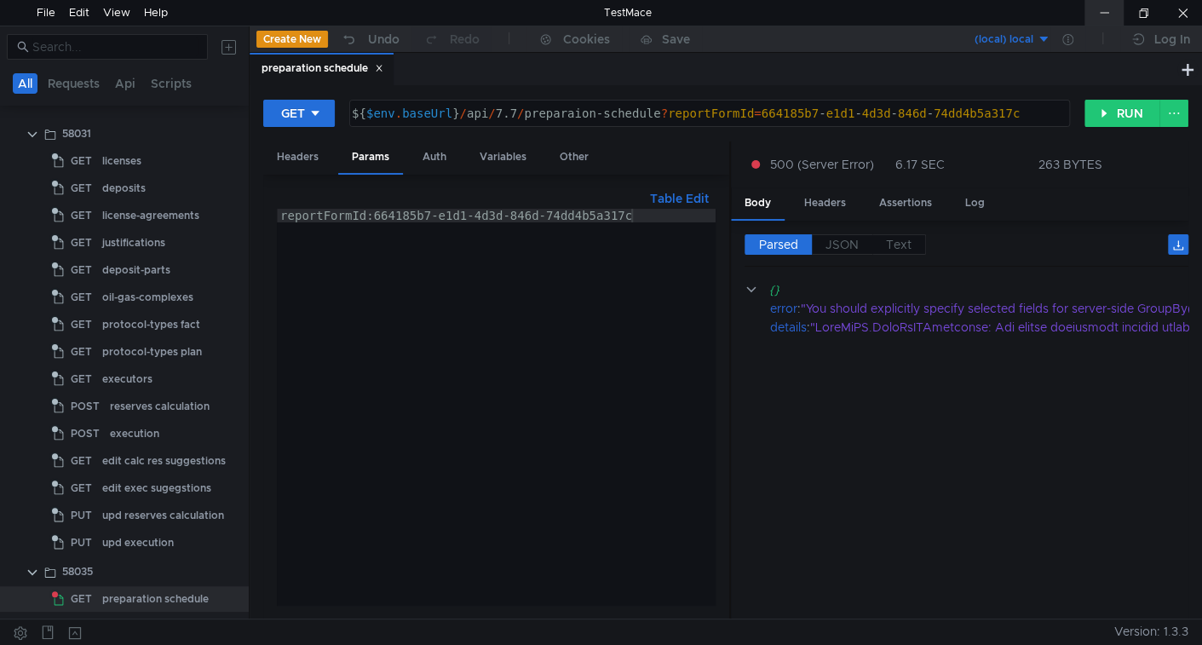
click at [1111, 9] on div at bounding box center [1104, 13] width 39 height 26
click at [1122, 109] on button "RUN" at bounding box center [1123, 113] width 76 height 27
click at [1108, 10] on div at bounding box center [1104, 13] width 39 height 26
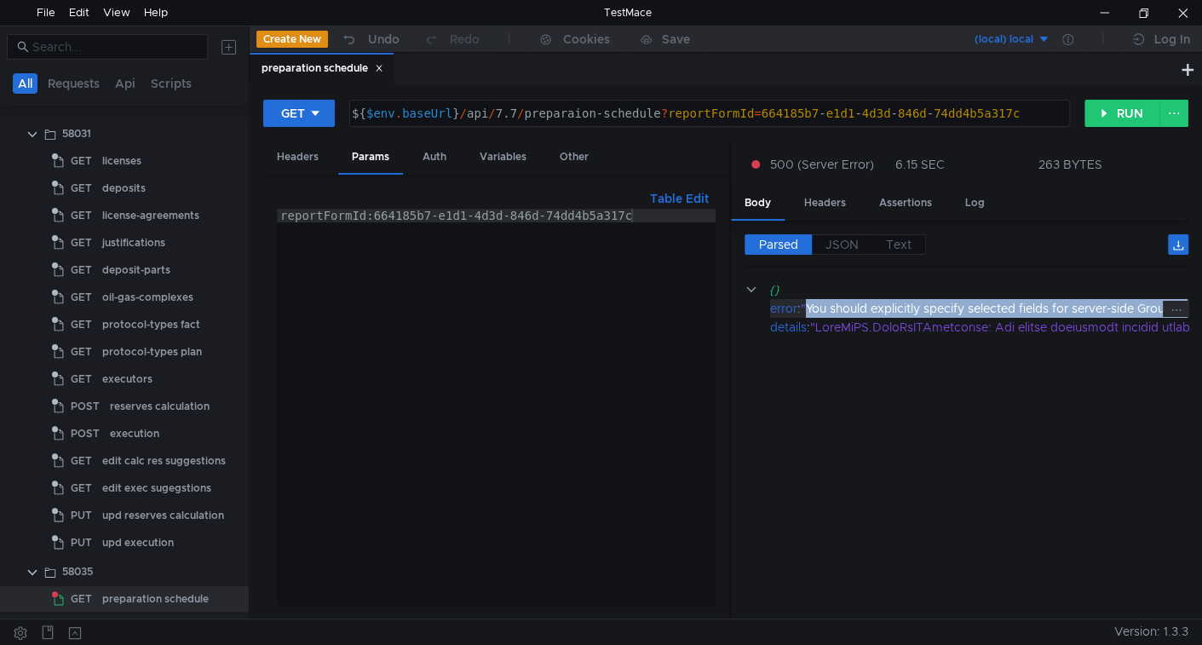
drag, startPoint x: 818, startPoint y: 306, endPoint x: 1157, endPoint y: 307, distance: 339.1
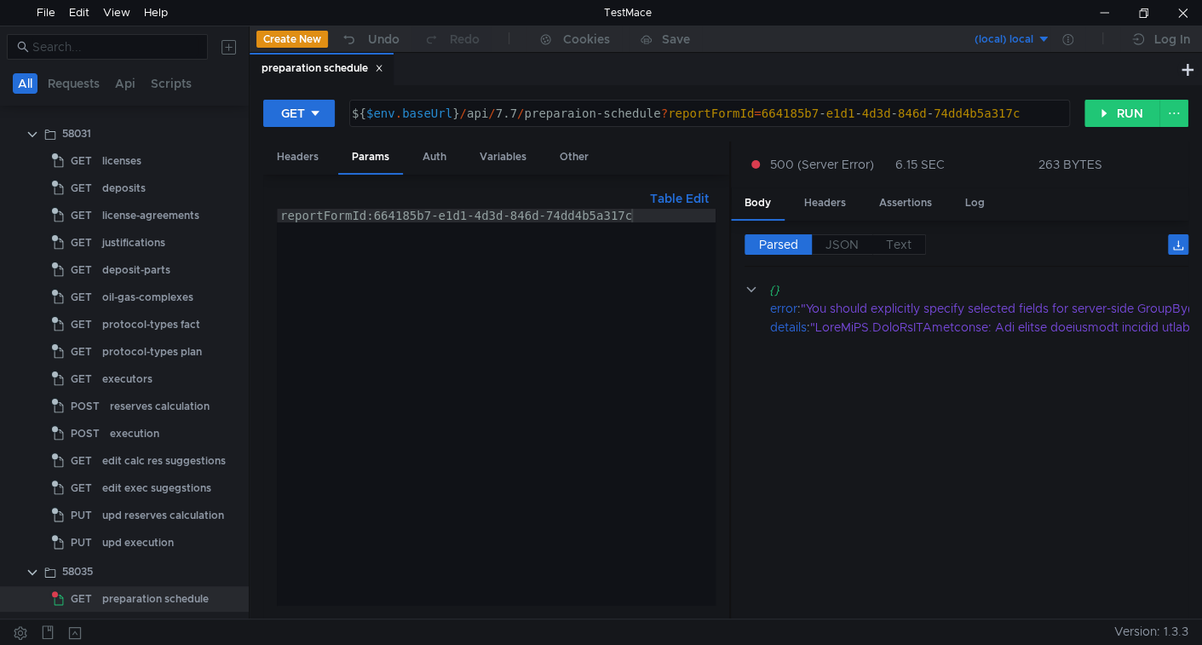
drag, startPoint x: 850, startPoint y: 234, endPoint x: 856, endPoint y: 254, distance: 20.5
click at [849, 237] on span "JSON" at bounding box center [842, 244] width 33 height 15
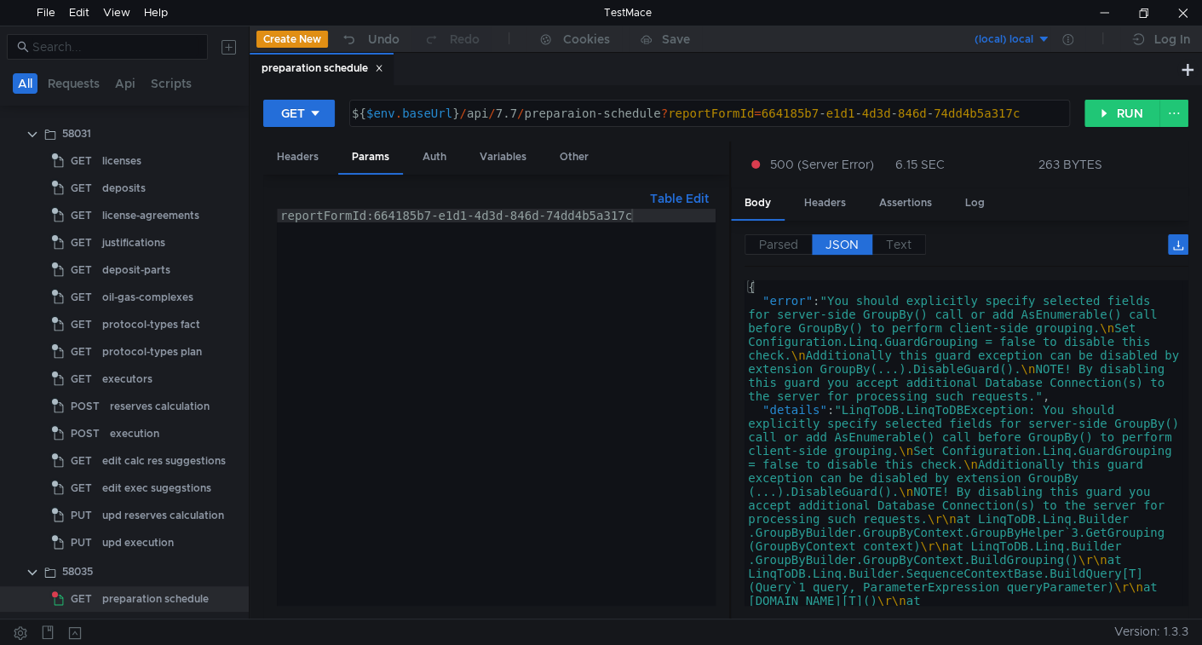
type textarea ""error": "You should explicitly specify selected fields for server-side GroupBy…"
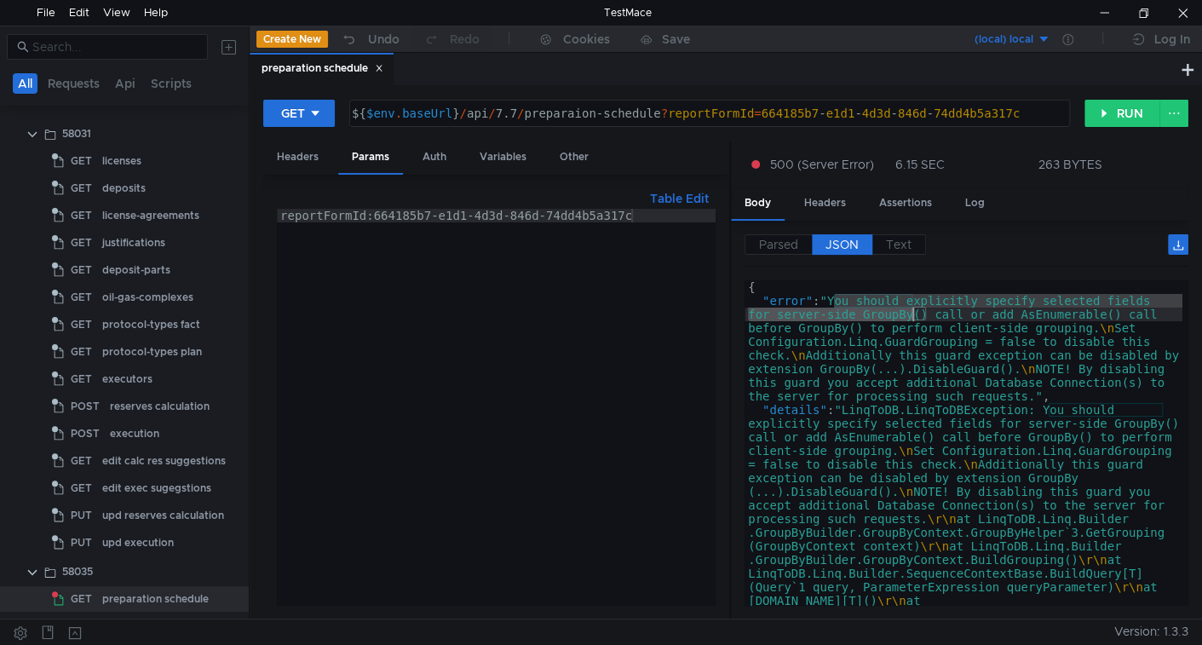
drag, startPoint x: 840, startPoint y: 297, endPoint x: 916, endPoint y: 314, distance: 77.5
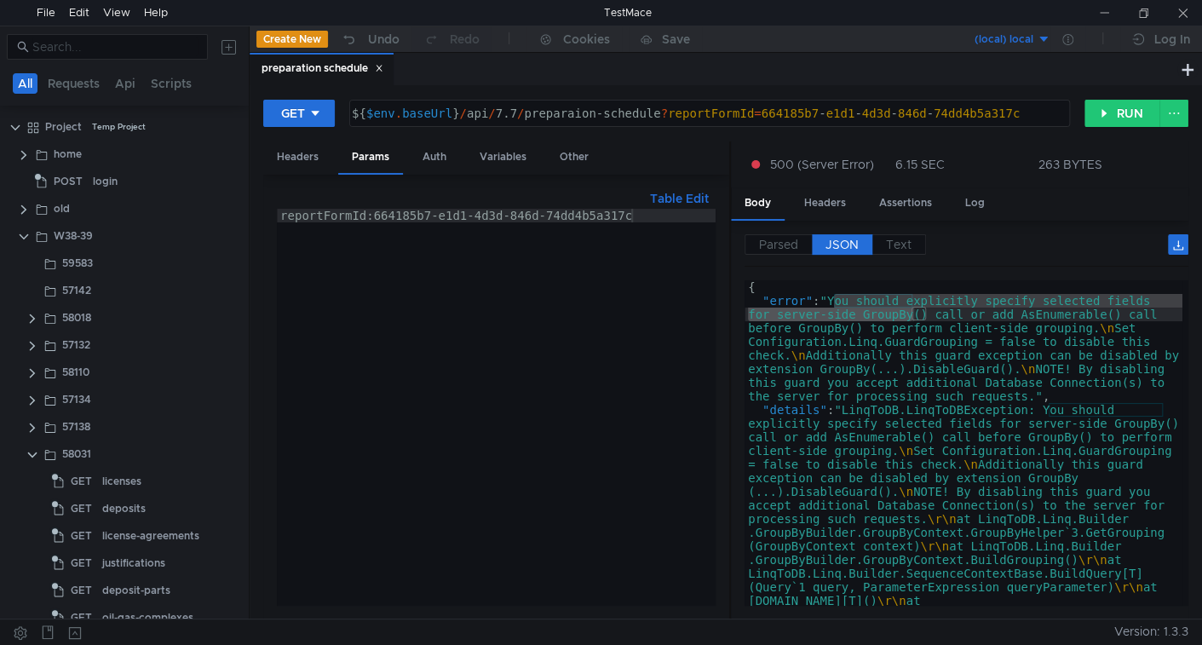
scroll to position [0, 5]
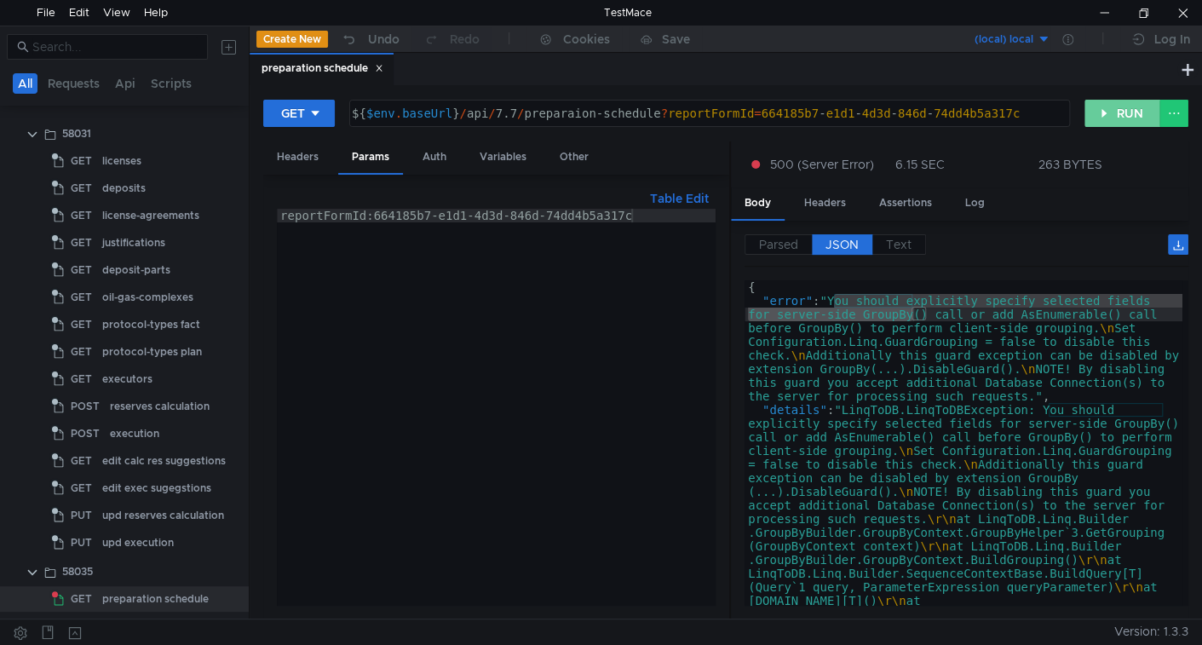
click at [1086, 105] on button "RUN" at bounding box center [1123, 113] width 76 height 27
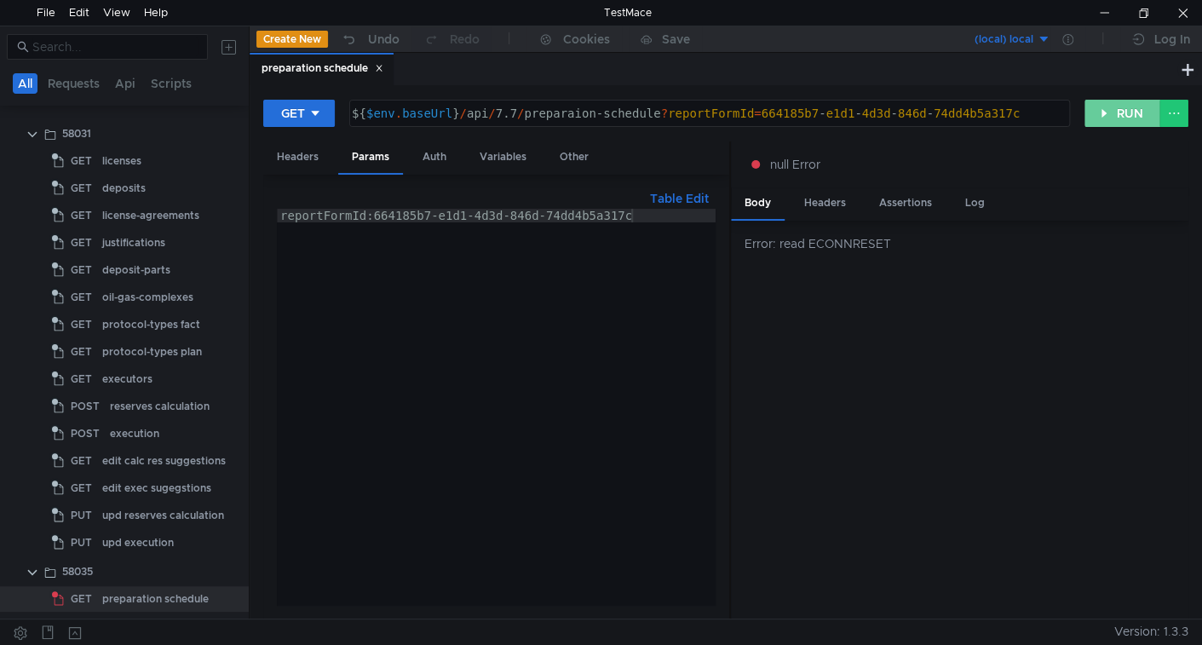
click at [1118, 109] on button "RUN" at bounding box center [1123, 113] width 76 height 27
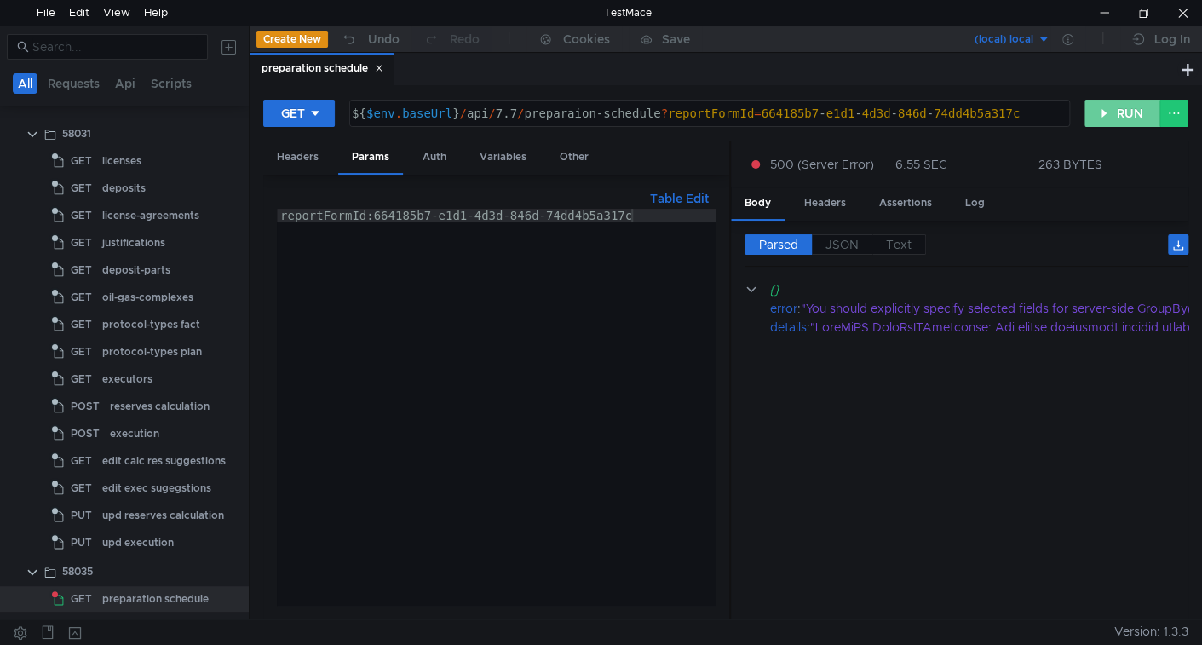
click at [1126, 122] on button "RUN" at bounding box center [1123, 113] width 76 height 27
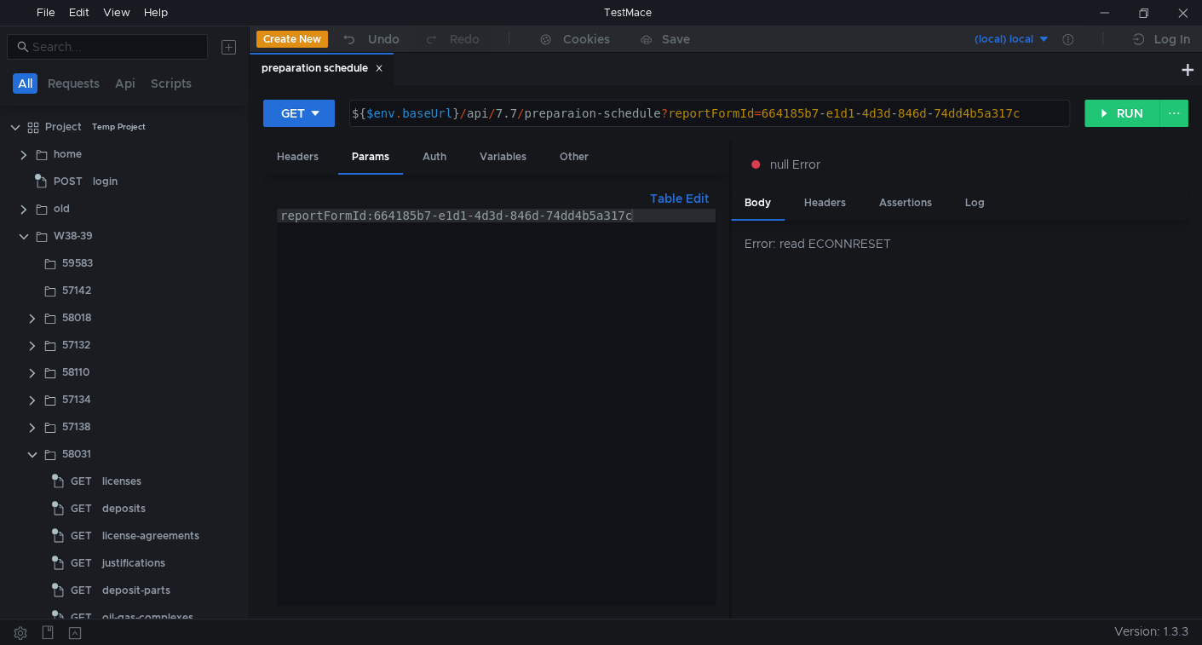
scroll to position [0, 5]
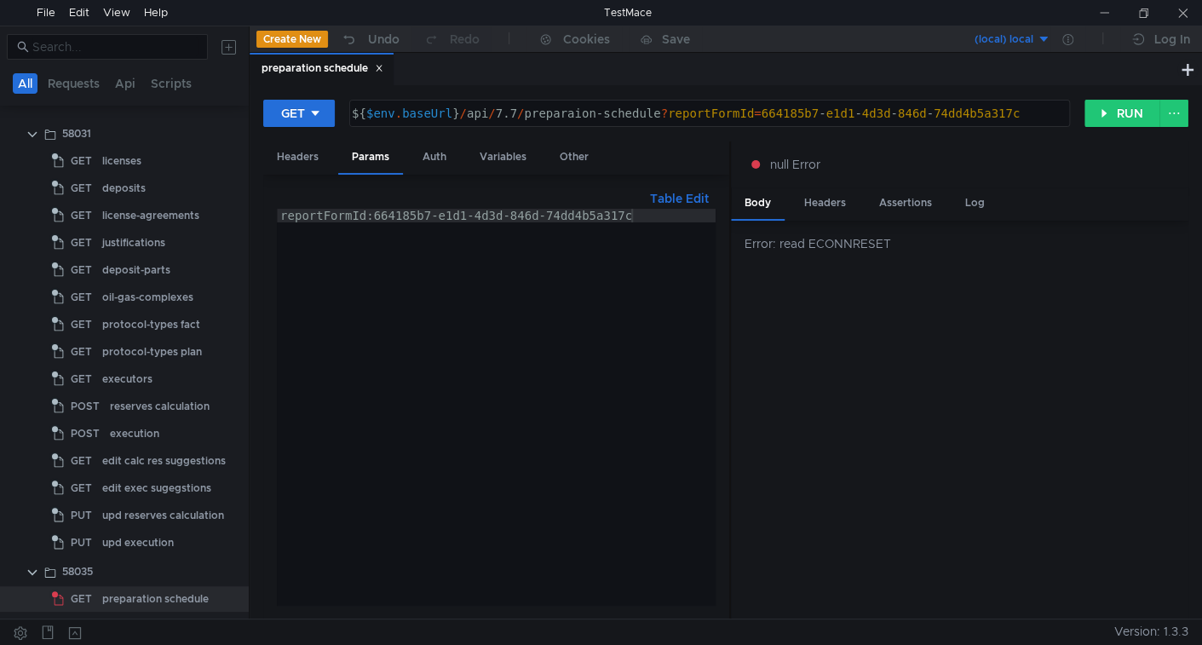
scroll to position [0, 5]
